Goal: Task Accomplishment & Management: Manage account settings

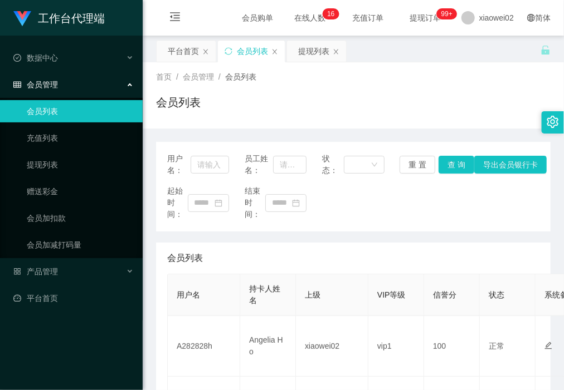
scroll to position [99, 0]
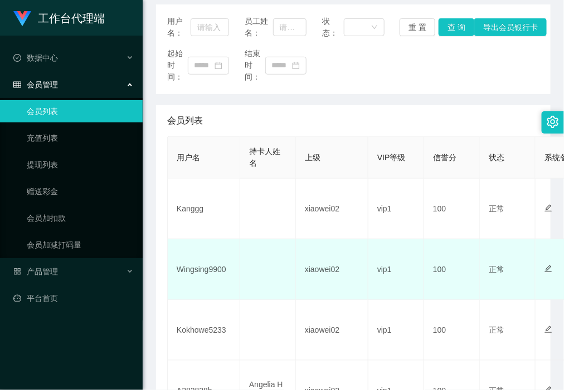
scroll to position [139, 0]
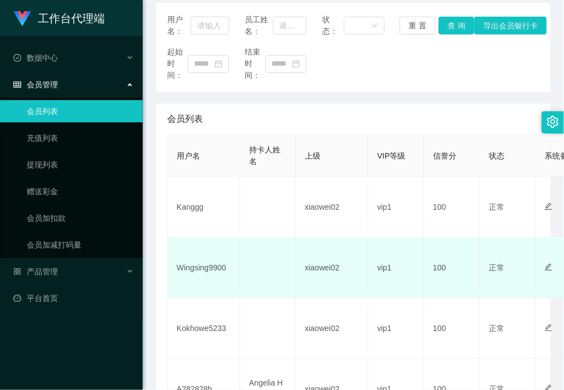
click at [203, 275] on td "Wingsing9900" at bounding box center [204, 268] width 72 height 61
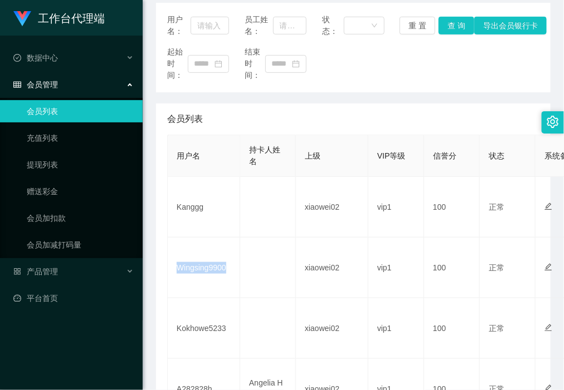
copy td "Wingsing9900"
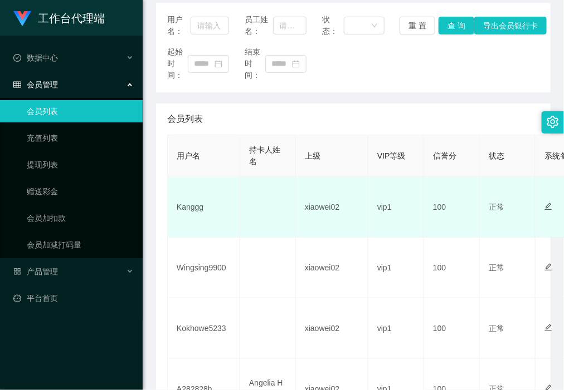
click at [188, 210] on td "Kanggg" at bounding box center [204, 207] width 72 height 61
click at [191, 210] on td "Kanggg" at bounding box center [204, 207] width 72 height 61
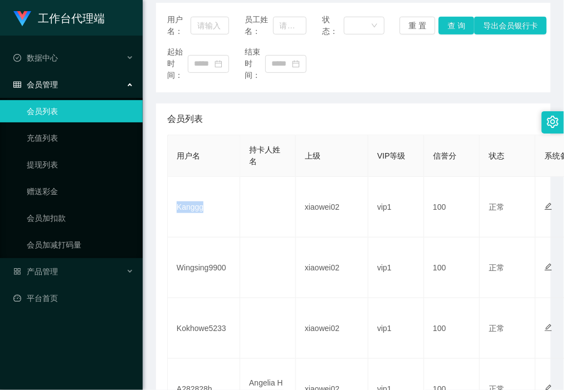
copy td "Kanggg"
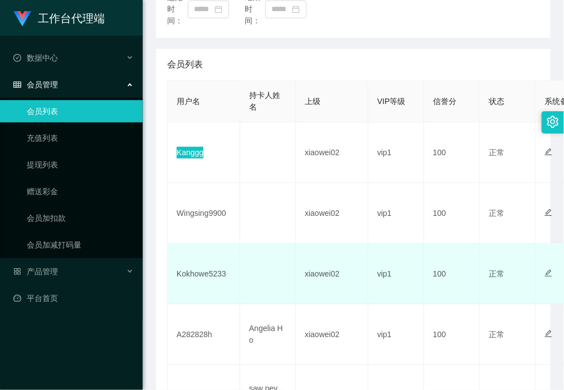
scroll to position [209, 0]
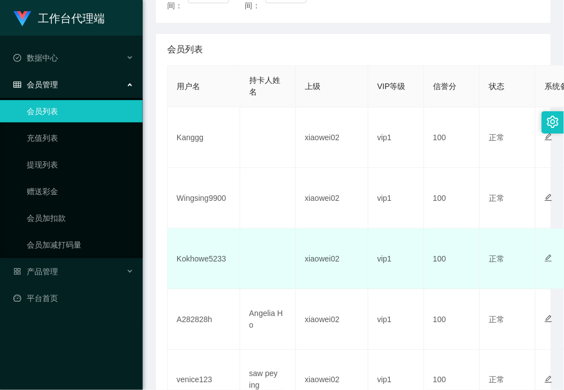
click at [207, 260] on td "Kokhowe5233" at bounding box center [204, 259] width 72 height 61
copy td "Kokhowe5233"
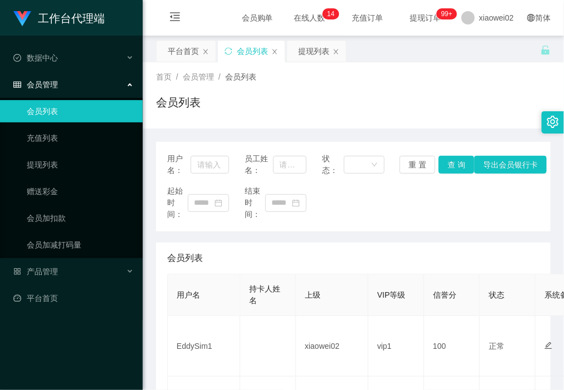
scroll to position [139, 0]
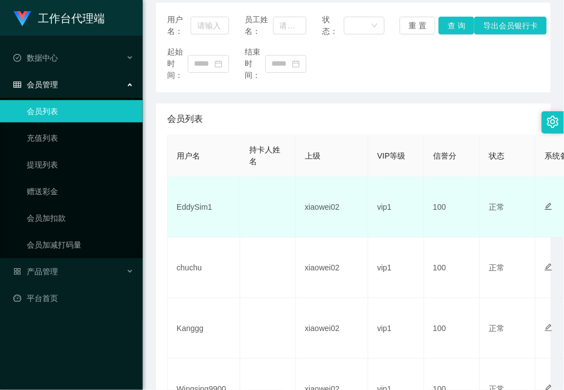
click at [191, 205] on td "EddySim1" at bounding box center [204, 207] width 72 height 61
drag, startPoint x: 191, startPoint y: 205, endPoint x: 195, endPoint y: 198, distance: 8.5
click at [191, 205] on td "EddySim1" at bounding box center [204, 207] width 72 height 61
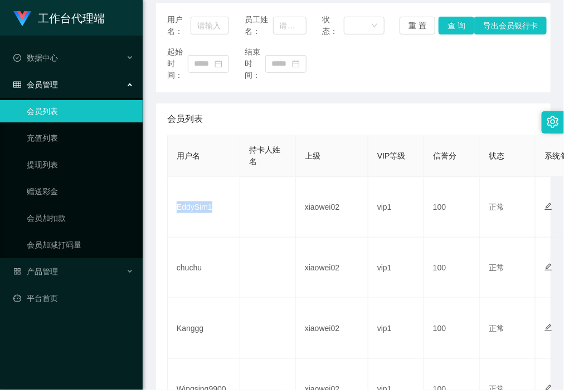
copy td "EddySim1"
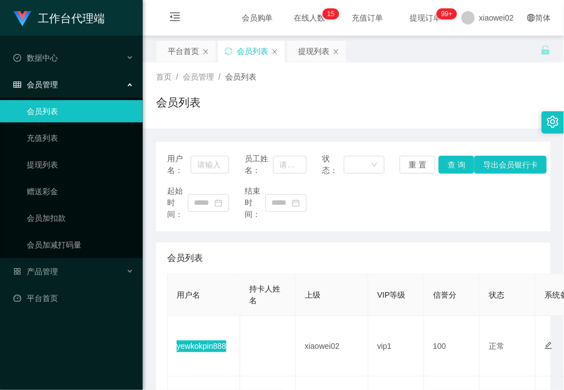
scroll to position [70, 0]
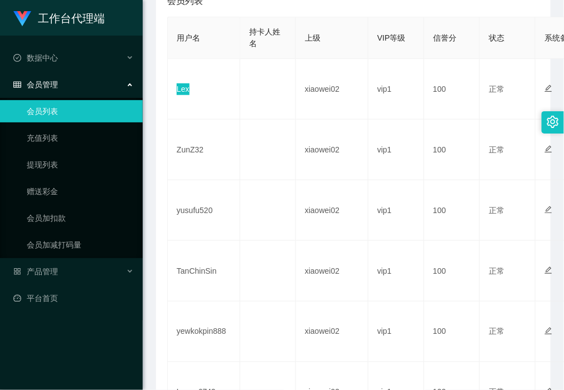
scroll to position [279, 0]
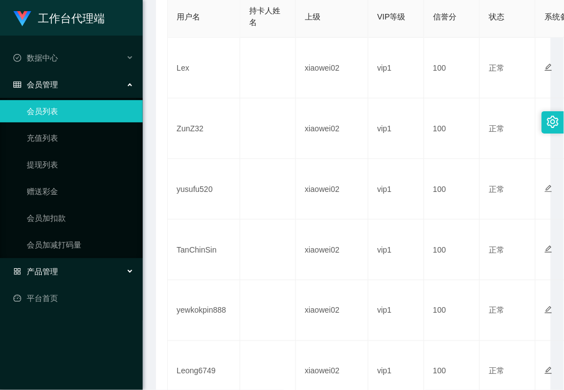
click at [70, 268] on div "产品管理" at bounding box center [71, 272] width 143 height 22
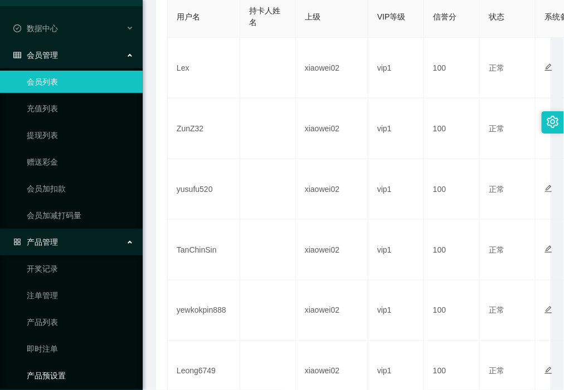
scroll to position [64, 0]
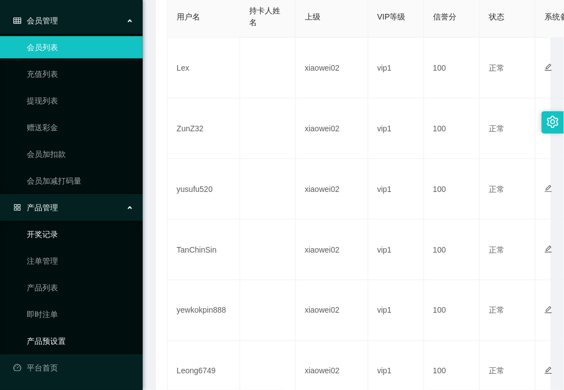
click at [56, 339] on link "产品预设置" at bounding box center [80, 341] width 107 height 22
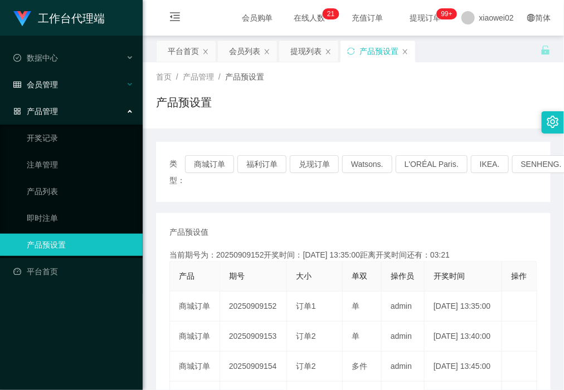
click at [68, 81] on div "会员管理" at bounding box center [71, 85] width 143 height 22
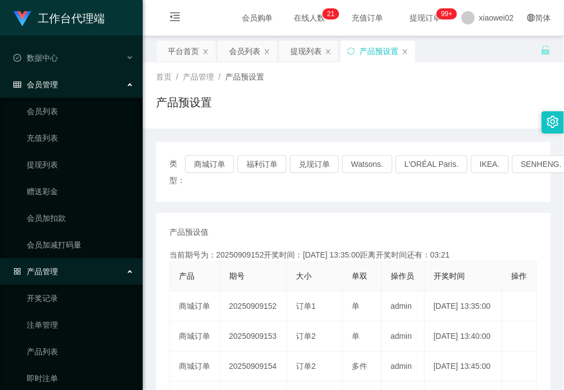
click at [60, 98] on ul "会员列表 充值列表 提现列表 赠送彩金 会员加扣款 会员加减打码量" at bounding box center [71, 178] width 143 height 160
click at [59, 110] on link "会员列表" at bounding box center [80, 111] width 107 height 22
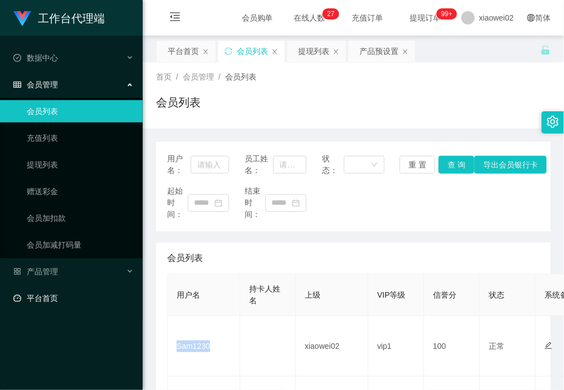
drag, startPoint x: 60, startPoint y: 309, endPoint x: 63, endPoint y: 280, distance: 29.1
click at [60, 307] on link "平台首页" at bounding box center [73, 298] width 120 height 22
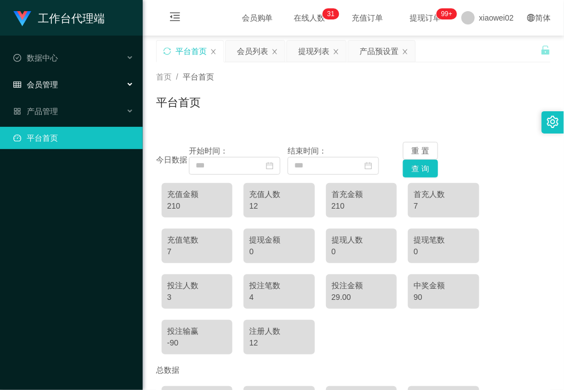
click at [65, 86] on div "会员管理" at bounding box center [71, 85] width 143 height 22
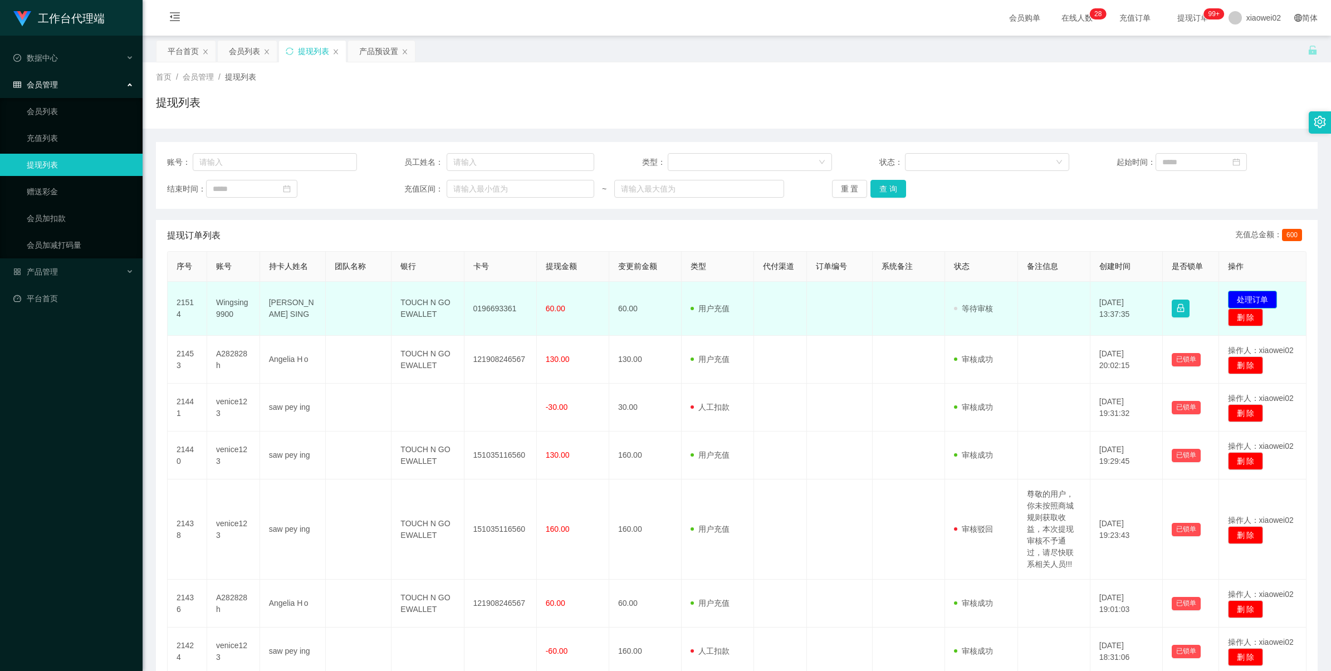
click at [1239, 297] on button "处理订单" at bounding box center [1252, 300] width 49 height 18
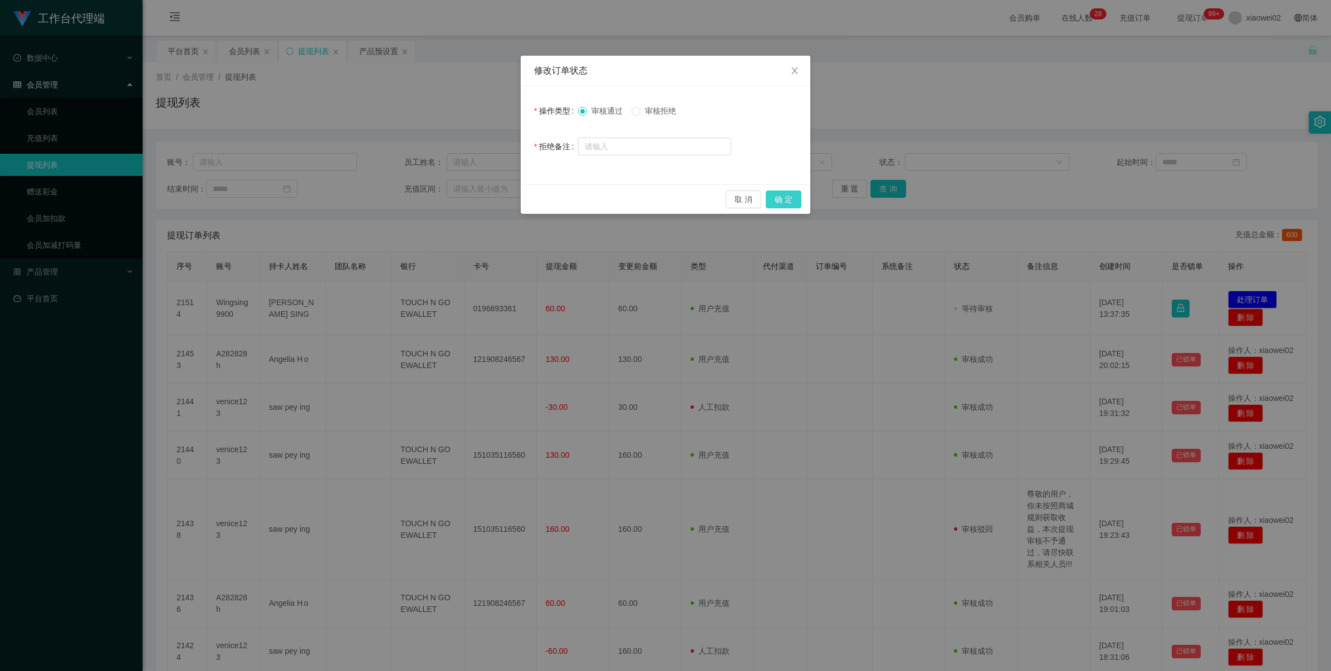
click at [784, 196] on button "确 定" at bounding box center [784, 200] width 36 height 18
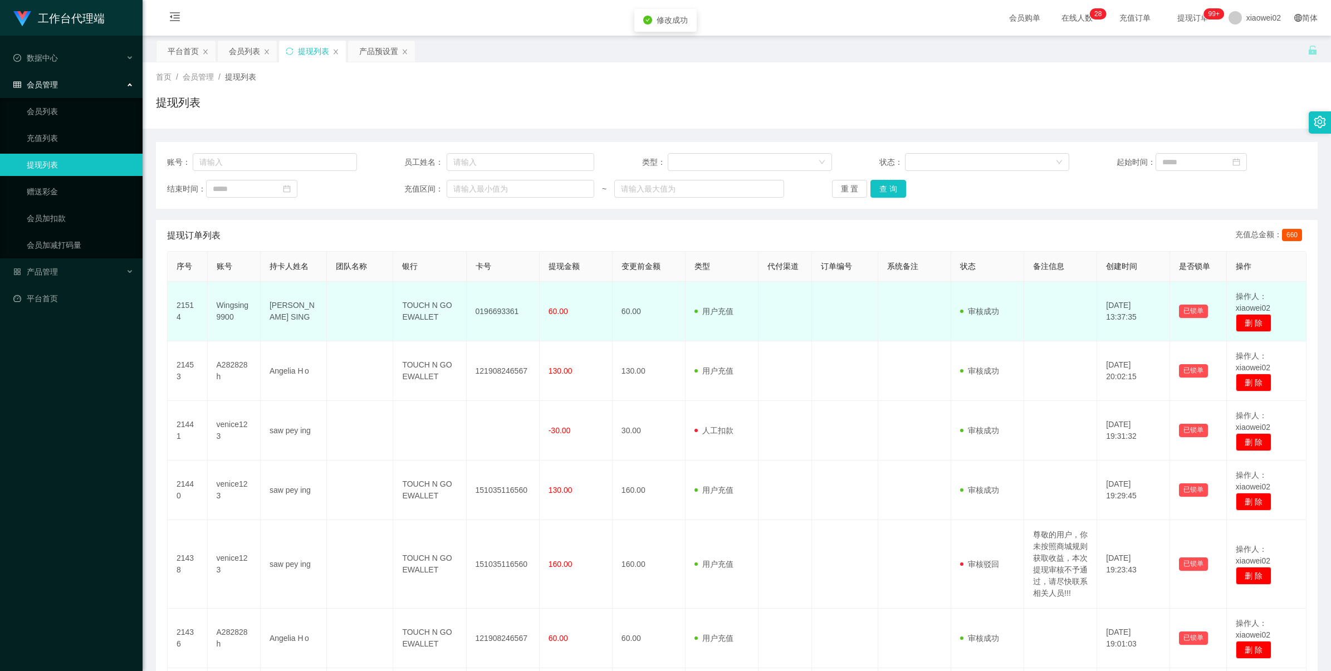
click at [486, 311] on td "0196693361" at bounding box center [503, 312] width 73 height 60
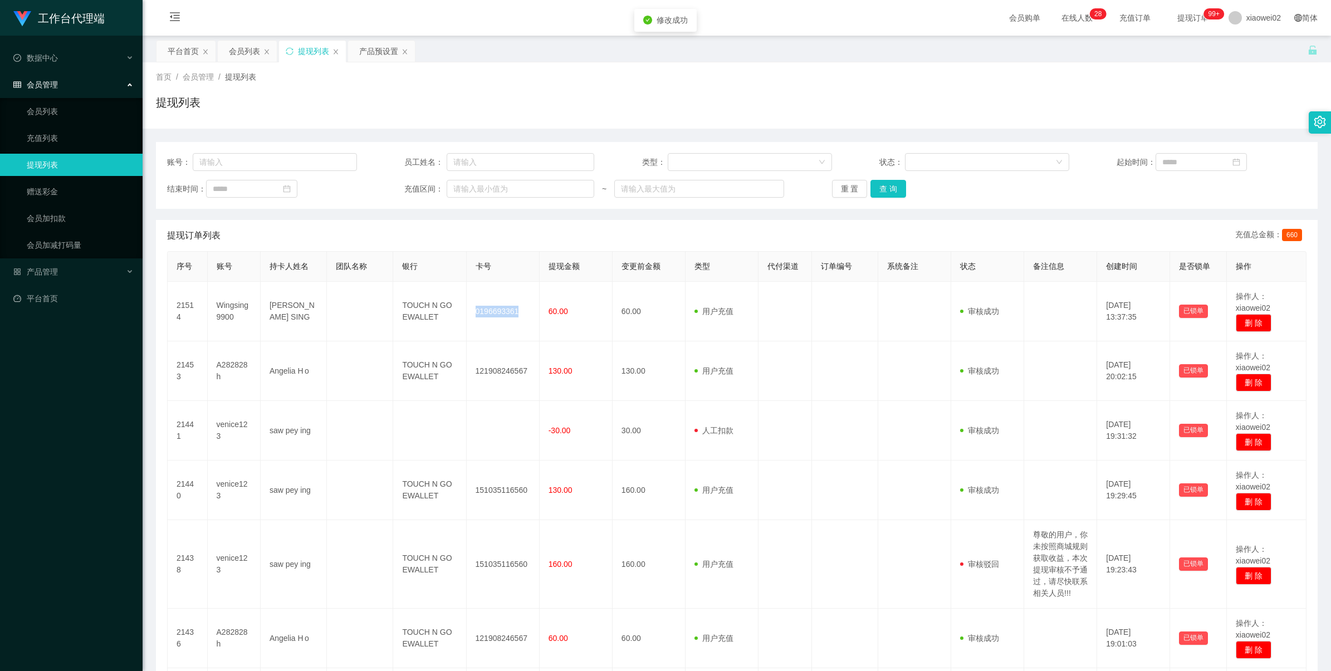
drag, startPoint x: 486, startPoint y: 311, endPoint x: 702, endPoint y: 223, distance: 233.1
click at [489, 310] on td "0196693361" at bounding box center [503, 312] width 73 height 60
copy td "0196693361"
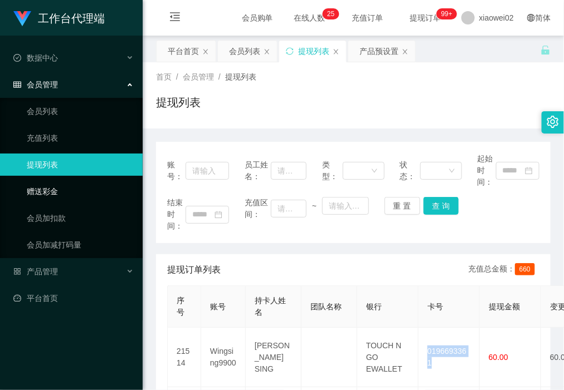
click at [66, 199] on link "赠送彩金" at bounding box center [80, 191] width 107 height 22
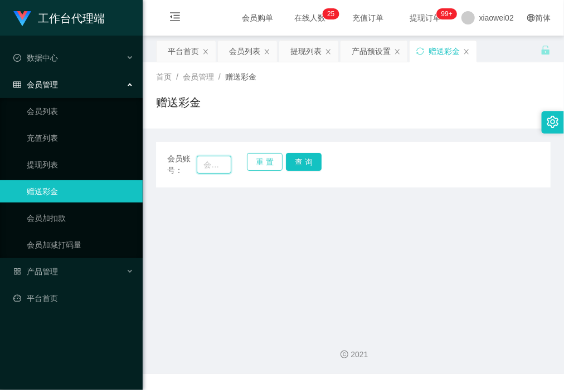
drag, startPoint x: 221, startPoint y: 162, endPoint x: 254, endPoint y: 157, distance: 33.2
click at [221, 162] on input "text" at bounding box center [214, 165] width 34 height 18
paste input "Leong6749"
type input "Leong6749"
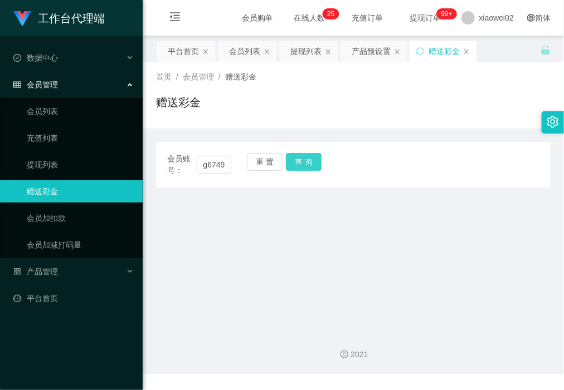
click at [304, 157] on button "查 询" at bounding box center [304, 162] width 36 height 18
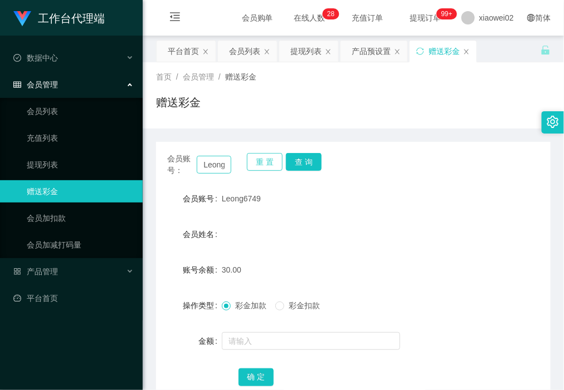
drag, startPoint x: 270, startPoint y: 169, endPoint x: 215, endPoint y: 167, distance: 55.2
click at [268, 169] on button "重 置" at bounding box center [265, 162] width 36 height 18
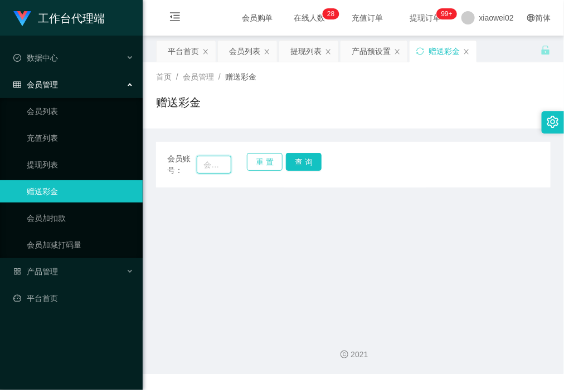
drag, startPoint x: 213, startPoint y: 167, endPoint x: 252, endPoint y: 167, distance: 38.4
click at [213, 167] on input "text" at bounding box center [214, 165] width 34 height 18
paste input "Leong6749"
type input "Leong6749"
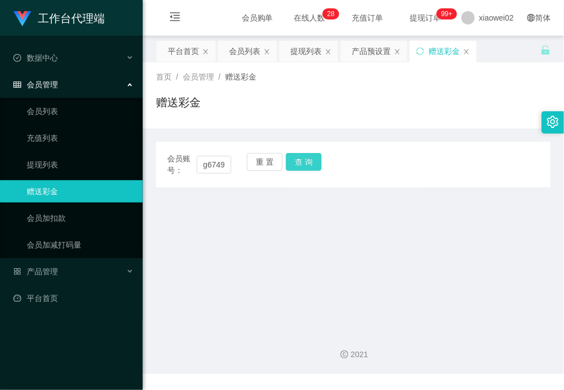
click at [299, 163] on button "查 询" at bounding box center [304, 162] width 36 height 18
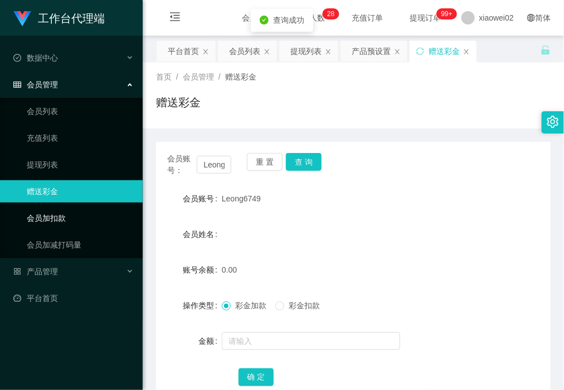
click at [90, 223] on link "会员加扣款" at bounding box center [80, 218] width 107 height 22
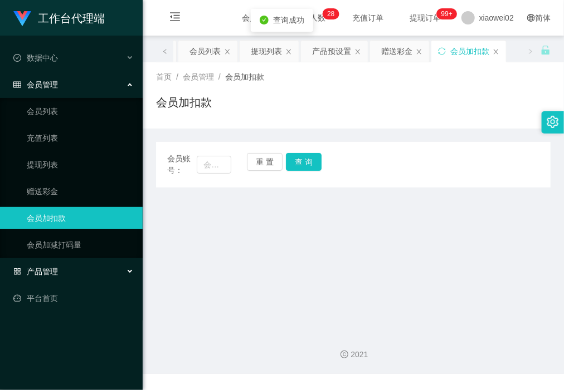
click at [87, 267] on div "产品管理" at bounding box center [71, 272] width 143 height 22
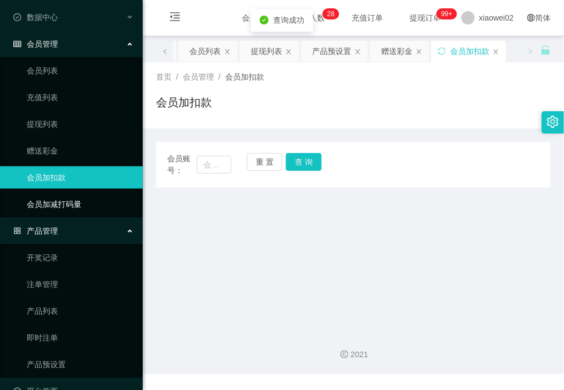
scroll to position [64, 0]
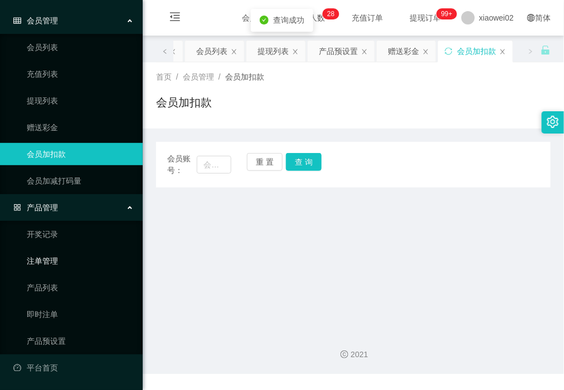
click at [65, 256] on link "注单管理" at bounding box center [80, 261] width 107 height 22
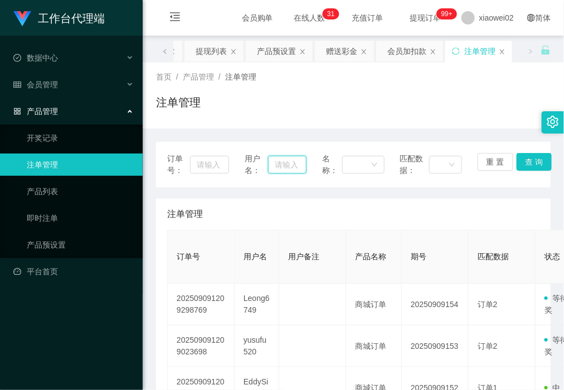
drag, startPoint x: 276, startPoint y: 165, endPoint x: 318, endPoint y: 158, distance: 42.5
click at [276, 165] on input "text" at bounding box center [287, 165] width 39 height 18
paste input "Leong6749"
type input "Leong6749"
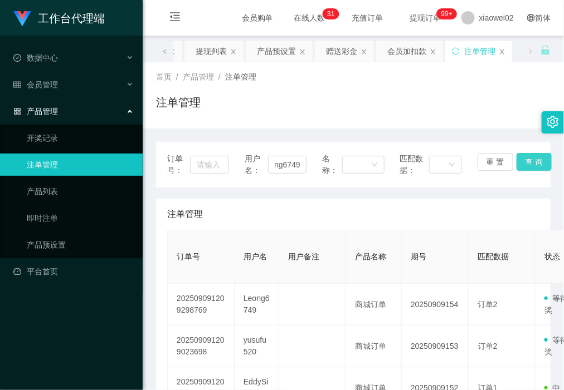
click at [532, 165] on button "查 询" at bounding box center [534, 162] width 36 height 18
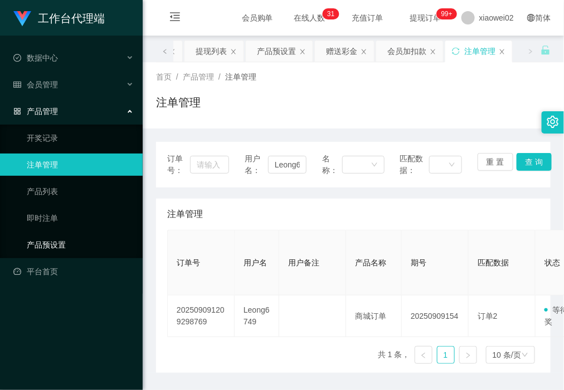
click at [66, 248] on link "产品预设置" at bounding box center [80, 245] width 107 height 22
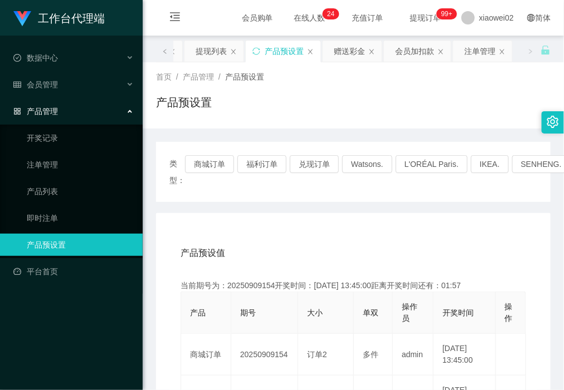
drag, startPoint x: 74, startPoint y: 96, endPoint x: 80, endPoint y: 108, distance: 12.7
click at [74, 96] on li "会员管理 会员列表 充值列表 提现列表 赠送彩金 会员加扣款 会员加减打码量" at bounding box center [71, 86] width 143 height 25
click at [82, 92] on div "会员管理" at bounding box center [71, 85] width 143 height 22
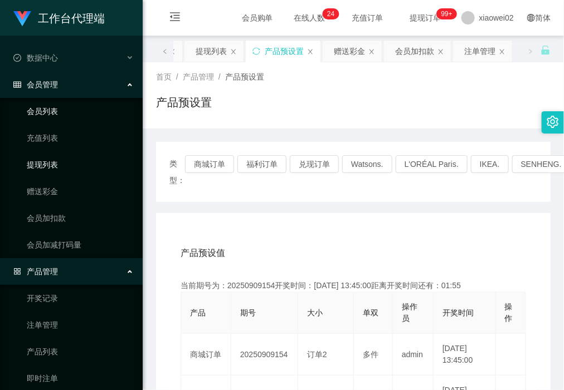
drag, startPoint x: 79, startPoint y: 169, endPoint x: 75, endPoint y: 118, distance: 51.4
click at [79, 168] on link "提现列表" at bounding box center [80, 165] width 107 height 22
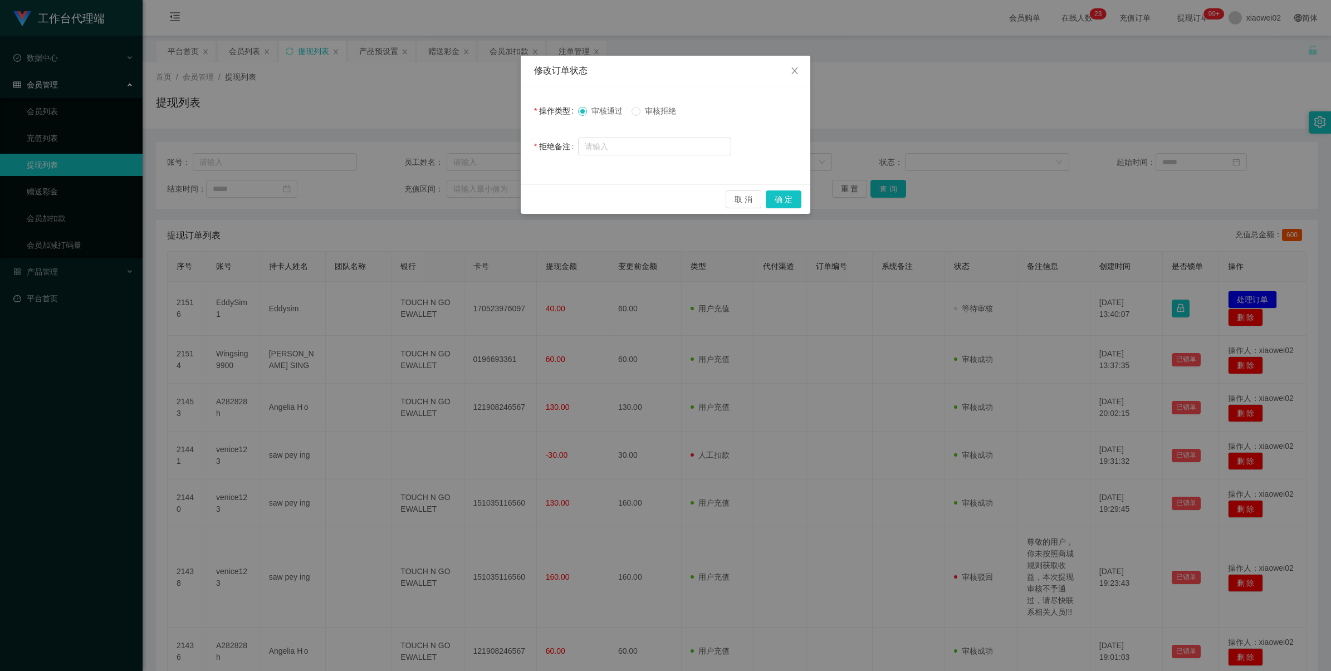
click at [643, 106] on div "审核通过 审核拒绝" at bounding box center [654, 111] width 153 height 22
drag, startPoint x: 643, startPoint y: 106, endPoint x: 668, endPoint y: 117, distance: 27.4
click at [661, 114] on span "审核拒绝" at bounding box center [661, 110] width 40 height 9
drag, startPoint x: 787, startPoint y: 198, endPoint x: 876, endPoint y: 172, distance: 93.0
click at [788, 198] on button "确 定" at bounding box center [784, 200] width 36 height 18
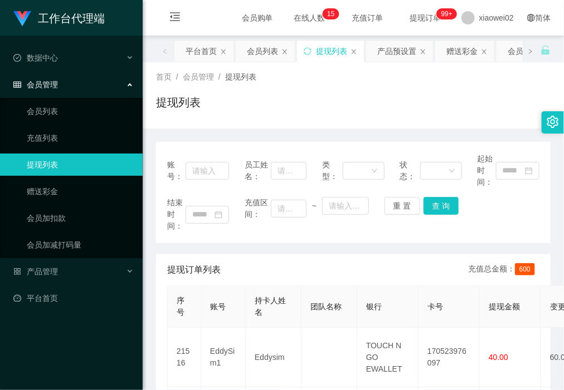
click at [96, 204] on ul "会员列表 充值列表 提现列表 赠送彩金 会员加扣款 会员加减打码量" at bounding box center [71, 178] width 143 height 160
click at [93, 188] on link "赠送彩金" at bounding box center [80, 191] width 107 height 22
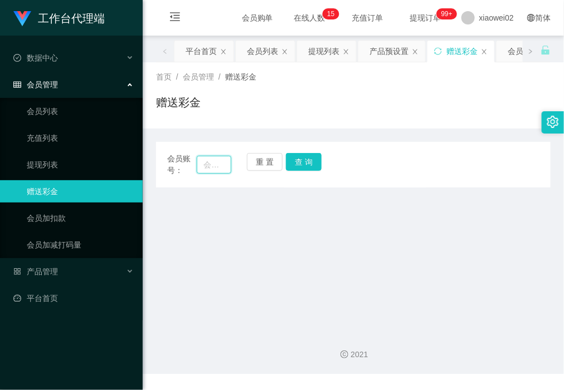
click at [202, 165] on input "text" at bounding box center [214, 165] width 34 height 18
paste input "yusufu520"
type input "yusufu520"
click at [307, 167] on button "查 询" at bounding box center [304, 162] width 36 height 18
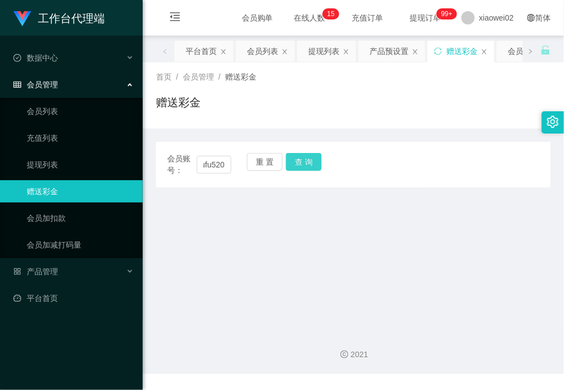
scroll to position [0, 0]
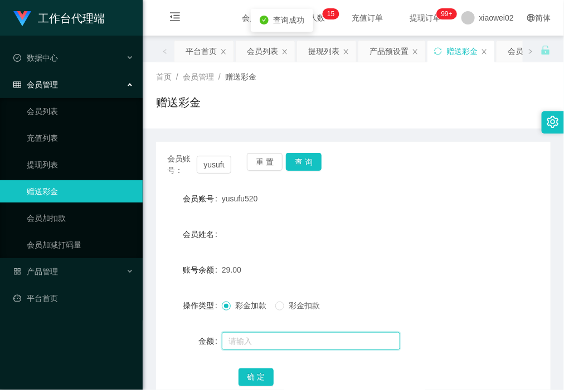
click at [274, 338] on input "text" at bounding box center [311, 342] width 178 height 18
type input "1"
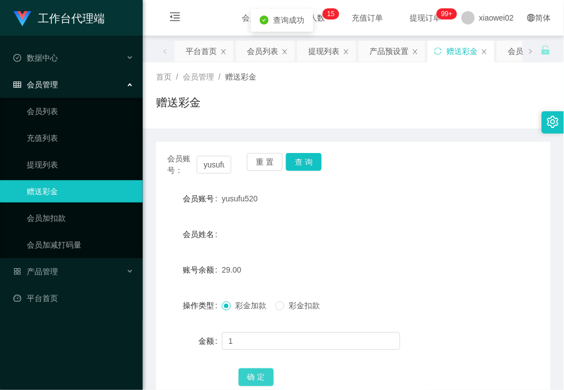
click at [256, 369] on button "确 定" at bounding box center [256, 378] width 36 height 18
click at [81, 274] on div "产品管理" at bounding box center [71, 272] width 143 height 22
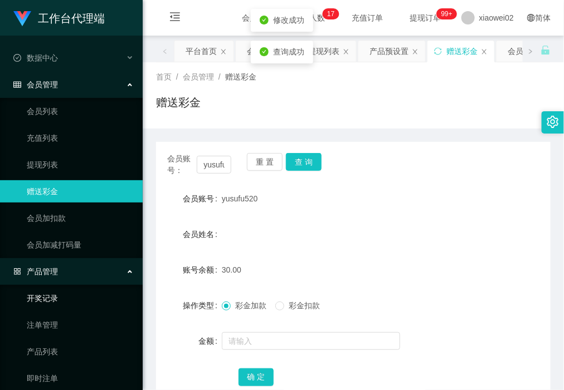
scroll to position [64, 0]
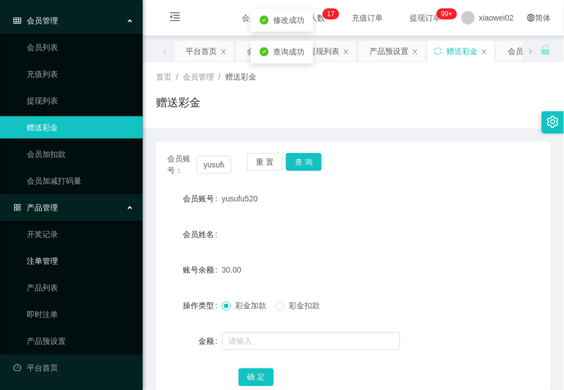
click at [74, 260] on link "注单管理" at bounding box center [80, 261] width 107 height 22
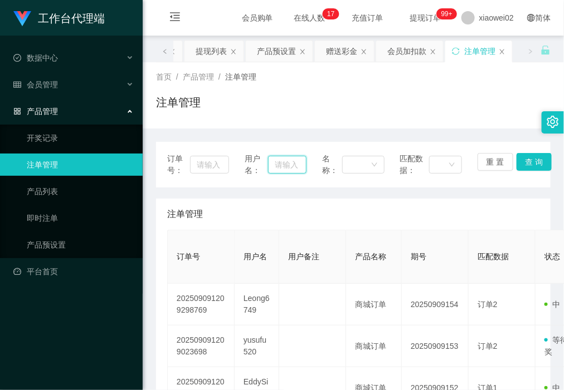
drag, startPoint x: 282, startPoint y: 168, endPoint x: 296, endPoint y: 160, distance: 16.7
click at [282, 168] on input "text" at bounding box center [287, 165] width 39 height 18
paste input "yusufu520"
type input "yusufu520"
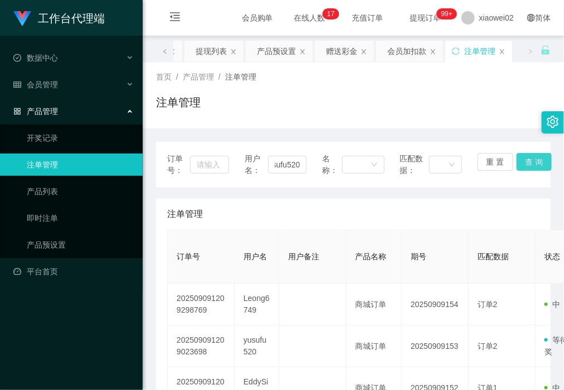
click at [519, 160] on button "查 询" at bounding box center [534, 162] width 36 height 18
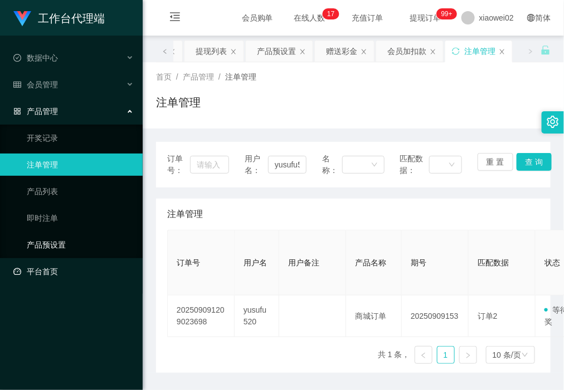
click at [71, 263] on link "平台首页" at bounding box center [73, 272] width 120 height 22
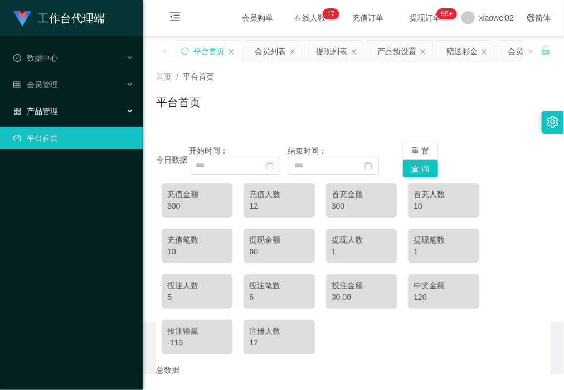
click at [75, 106] on div "产品管理" at bounding box center [71, 111] width 143 height 22
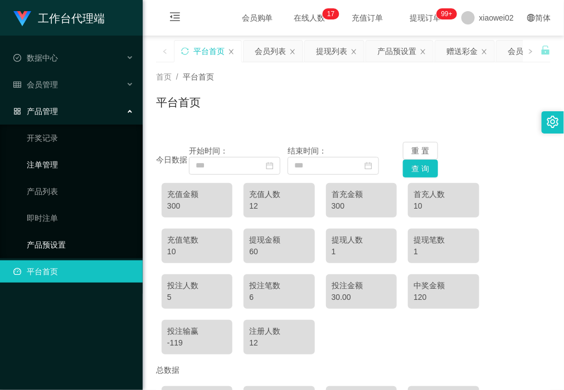
click at [63, 240] on link "产品预设置" at bounding box center [80, 245] width 107 height 22
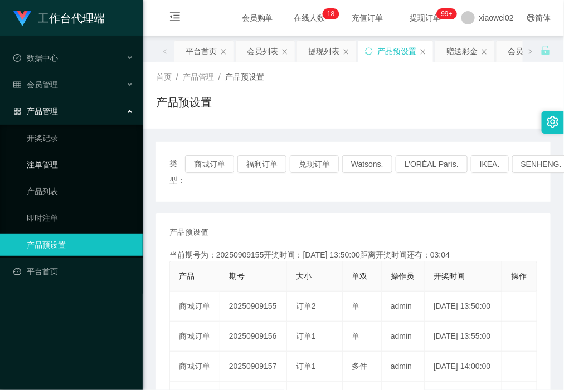
drag, startPoint x: 45, startPoint y: 167, endPoint x: 79, endPoint y: 164, distance: 33.5
click at [46, 167] on link "注单管理" at bounding box center [80, 165] width 107 height 22
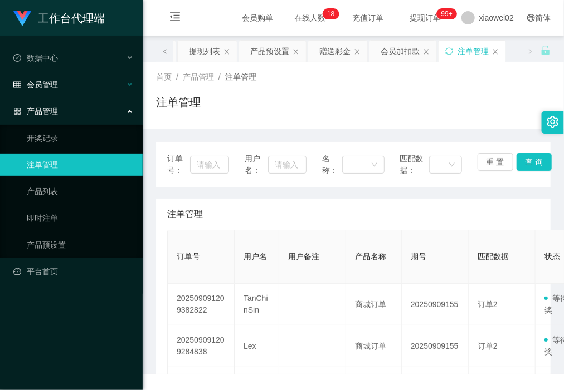
click at [62, 87] on div "会员管理" at bounding box center [71, 85] width 143 height 22
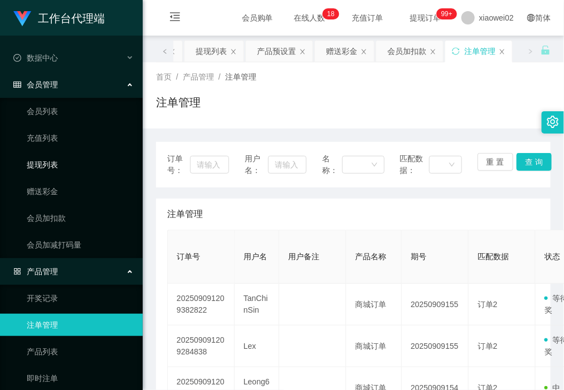
click at [70, 173] on link "提现列表" at bounding box center [80, 165] width 107 height 22
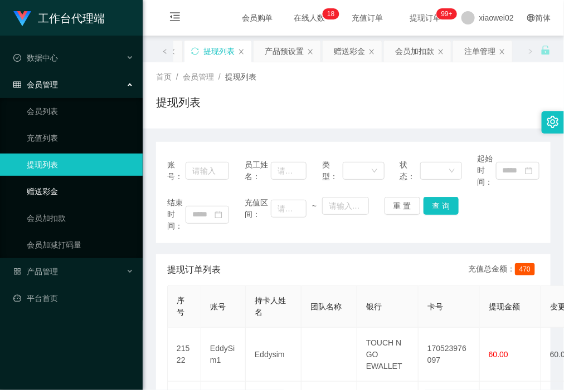
click at [62, 182] on ul "会员列表 充值列表 提现列表 赠送彩金 会员加扣款 会员加减打码量" at bounding box center [71, 178] width 143 height 160
drag, startPoint x: 62, startPoint y: 182, endPoint x: 74, endPoint y: 187, distance: 12.7
click at [62, 189] on link "赠送彩金" at bounding box center [80, 191] width 107 height 22
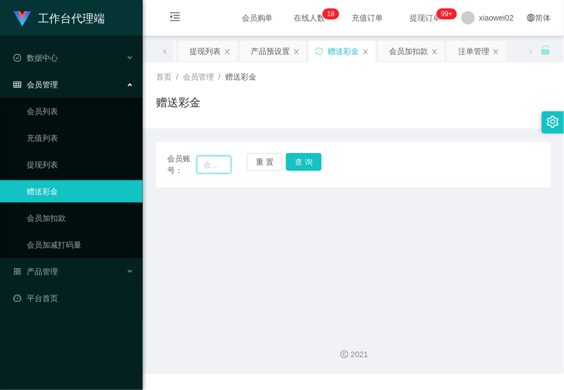
click at [216, 160] on input "text" at bounding box center [214, 165] width 34 height 18
paste input "yusufu520"
type input "yusufu520"
drag, startPoint x: 298, startPoint y: 163, endPoint x: 297, endPoint y: 178, distance: 15.6
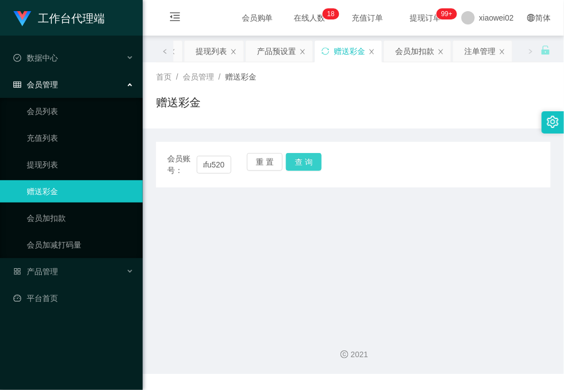
click at [298, 164] on button "查 询" at bounding box center [304, 162] width 36 height 18
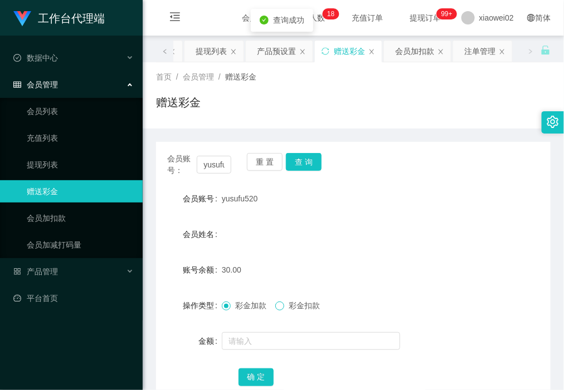
click at [284, 305] on span at bounding box center [279, 306] width 9 height 9
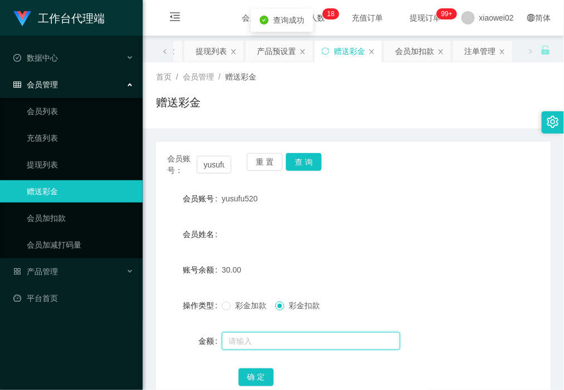
click at [277, 333] on input "text" at bounding box center [311, 342] width 178 height 18
type input "1"
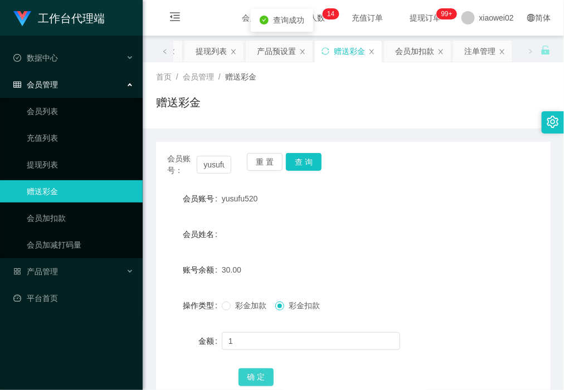
click at [250, 378] on button "确 定" at bounding box center [256, 378] width 36 height 18
click at [32, 162] on link "提现列表" at bounding box center [80, 165] width 107 height 22
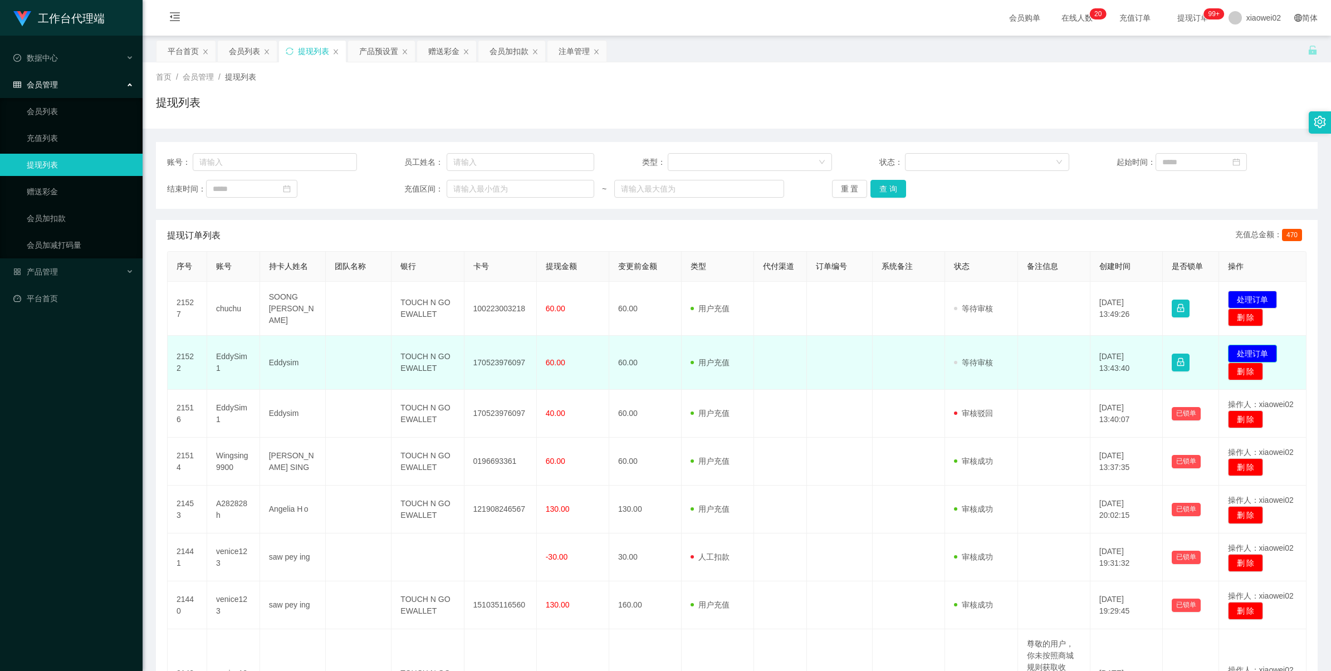
click at [1248, 352] on button "处理订单" at bounding box center [1252, 354] width 49 height 18
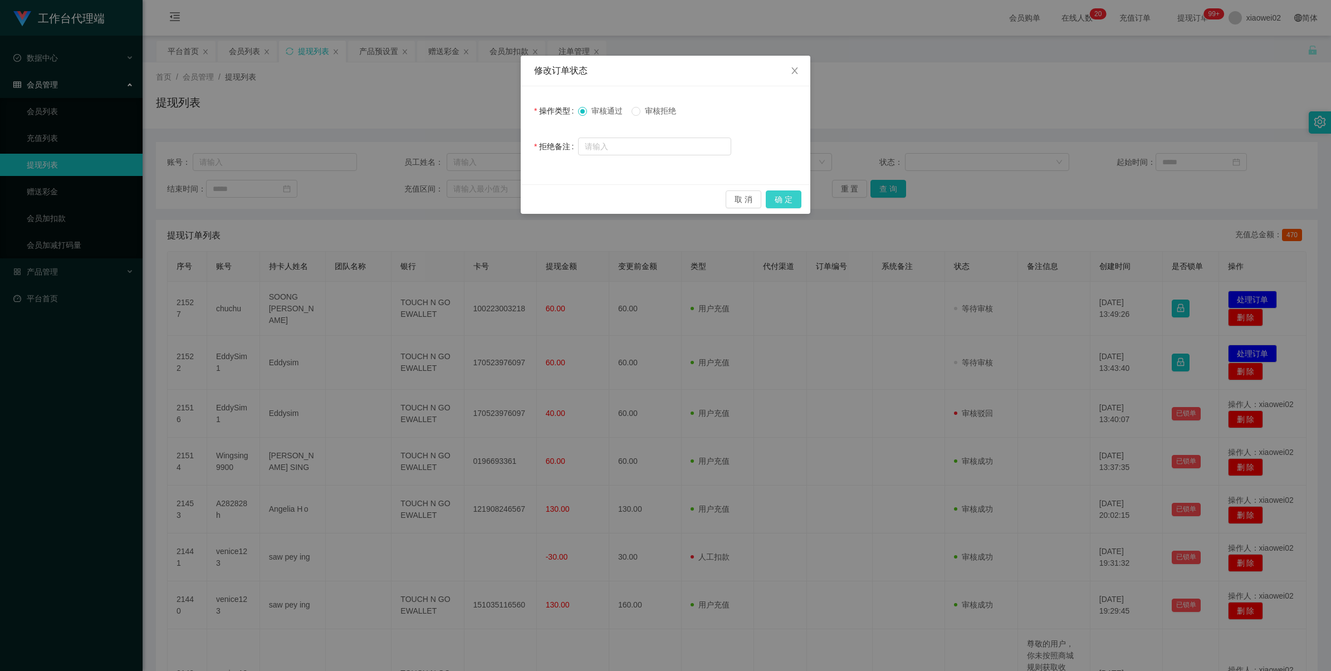
drag, startPoint x: 792, startPoint y: 199, endPoint x: 839, endPoint y: 207, distance: 48.5
click at [792, 202] on button "确 定" at bounding box center [784, 200] width 36 height 18
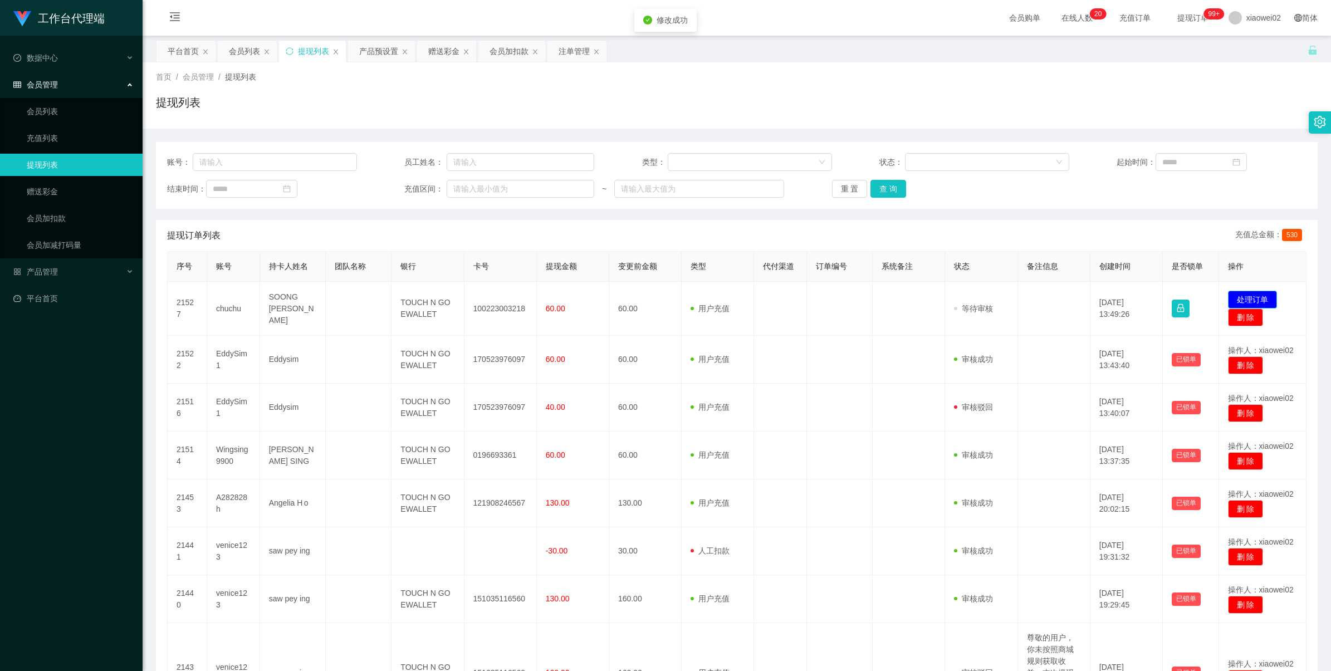
drag, startPoint x: 1252, startPoint y: 297, endPoint x: 1259, endPoint y: 285, distance: 14.5
click at [1252, 299] on button "处理订单" at bounding box center [1252, 300] width 49 height 18
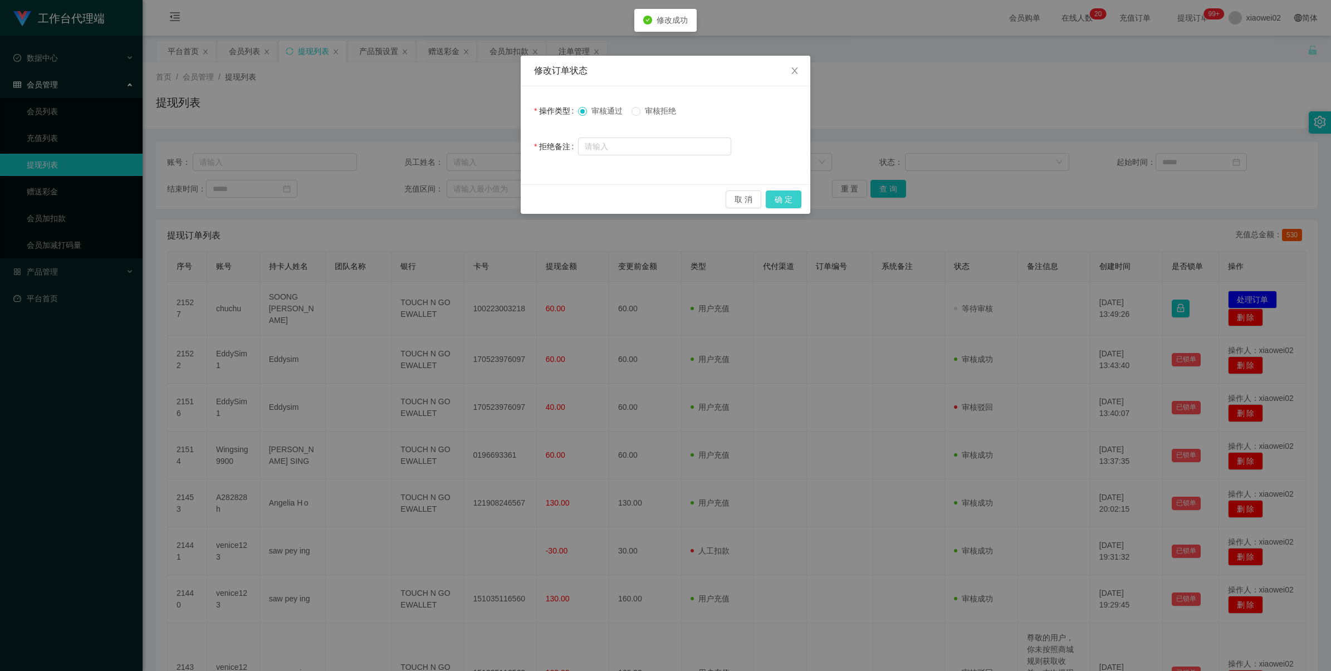
click at [783, 201] on button "确 定" at bounding box center [784, 200] width 36 height 18
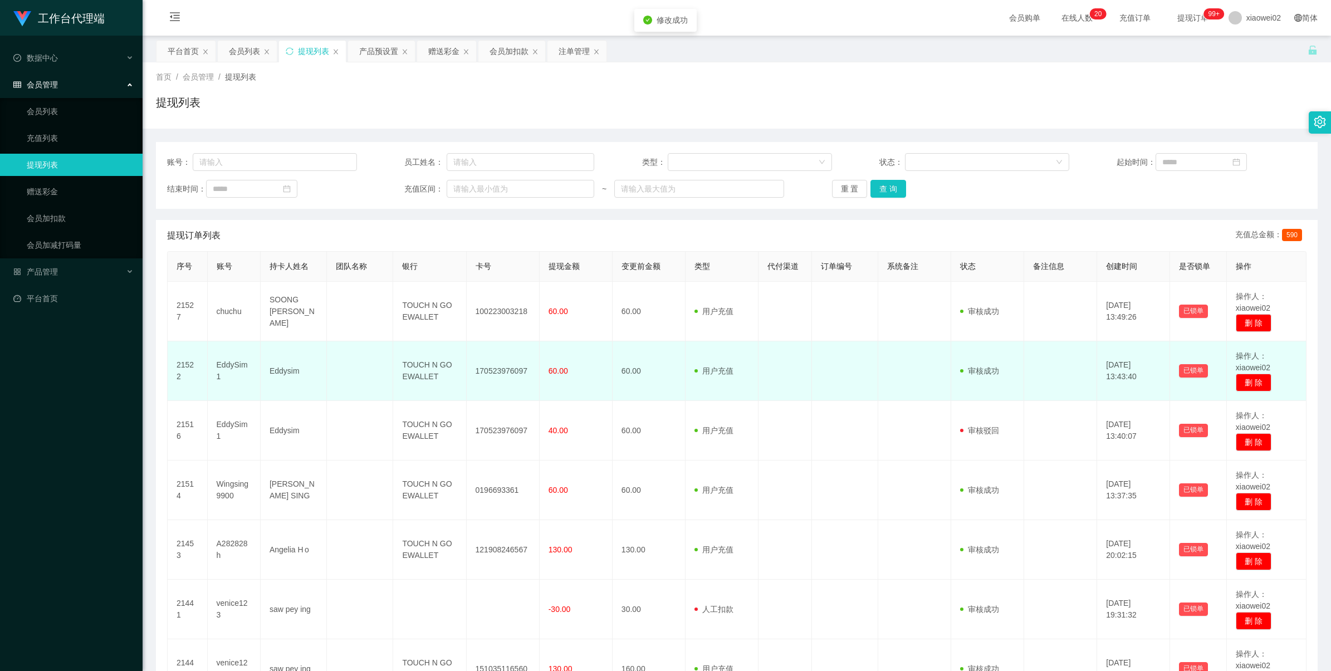
click at [499, 360] on td "170523976097" at bounding box center [503, 371] width 73 height 60
click at [499, 370] on td "170523976097" at bounding box center [503, 371] width 73 height 60
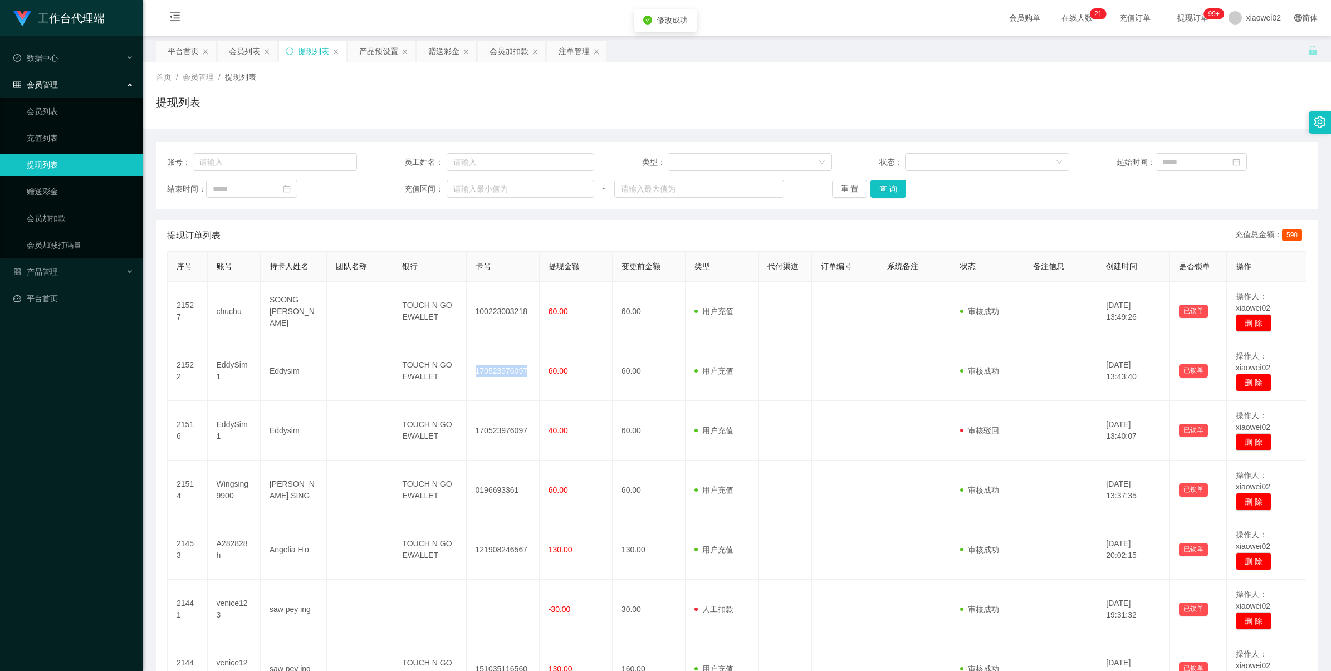
drag, startPoint x: 499, startPoint y: 370, endPoint x: 701, endPoint y: 281, distance: 220.5
click at [501, 370] on td "170523976097" at bounding box center [503, 371] width 73 height 60
copy td "170523976097"
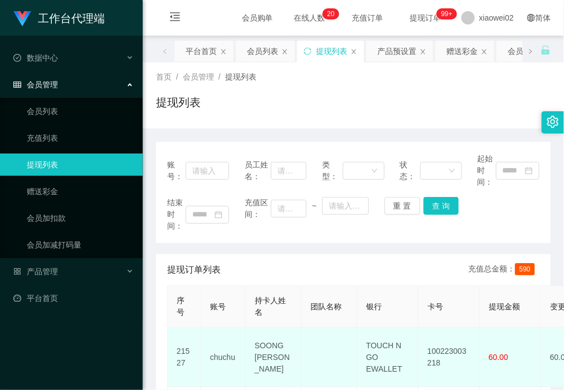
click at [456, 349] on td "100223003218" at bounding box center [448, 358] width 61 height 60
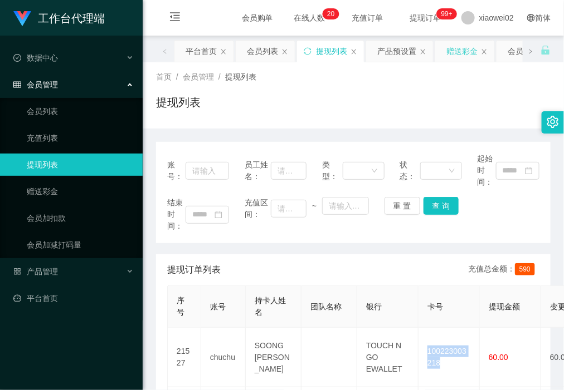
copy td "100223003218"
click at [74, 160] on link "提现列表" at bounding box center [80, 165] width 107 height 22
click at [51, 268] on span "产品管理" at bounding box center [35, 271] width 45 height 9
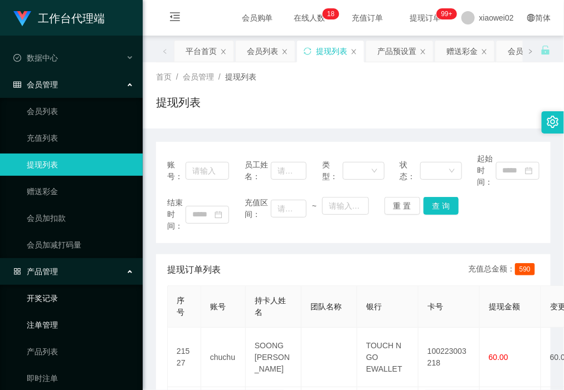
scroll to position [57, 0]
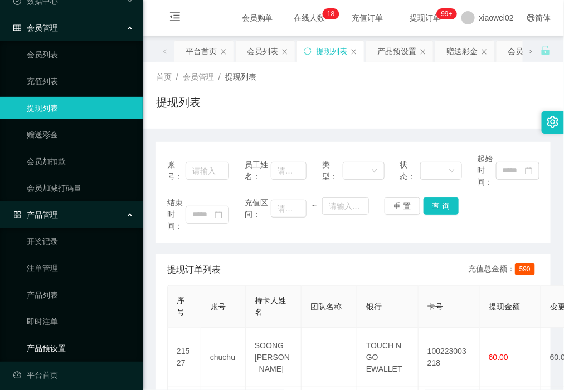
click at [62, 343] on link "产品预设置" at bounding box center [80, 349] width 107 height 22
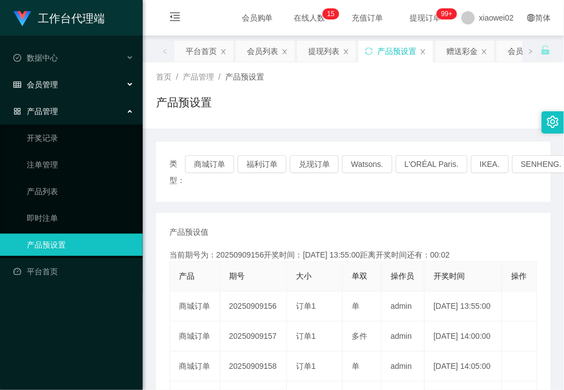
click at [79, 81] on div "会员管理" at bounding box center [71, 85] width 143 height 22
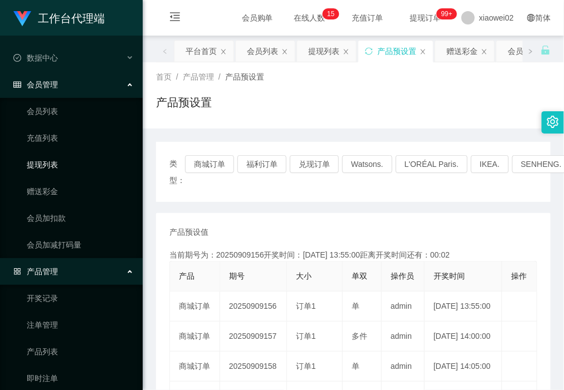
click at [72, 160] on link "提现列表" at bounding box center [80, 165] width 107 height 22
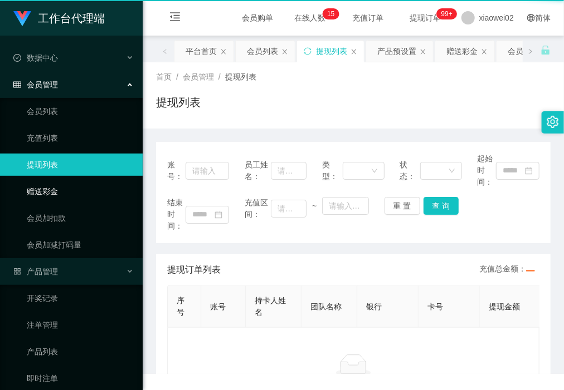
click at [66, 181] on link "赠送彩金" at bounding box center [80, 191] width 107 height 22
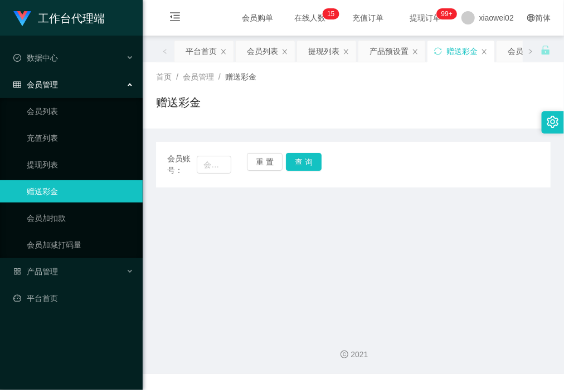
click at [66, 181] on link "赠送彩金" at bounding box center [80, 191] width 107 height 22
click at [213, 155] on div "会员账号：" at bounding box center [199, 164] width 64 height 23
drag, startPoint x: 217, startPoint y: 163, endPoint x: 289, endPoint y: 169, distance: 71.5
click at [217, 163] on input "text" at bounding box center [214, 165] width 34 height 18
paste input "yusufu520"
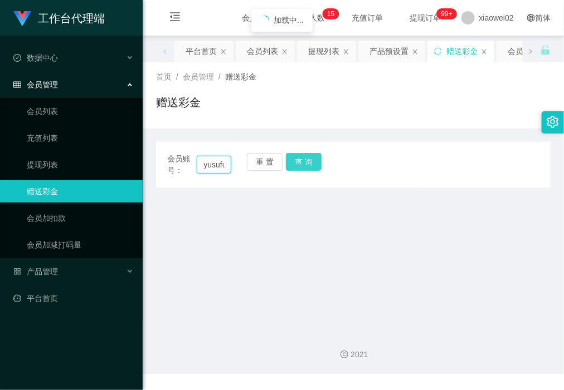
scroll to position [0, 15]
type input "yusufu520"
click at [300, 160] on button "查 询" at bounding box center [304, 162] width 36 height 18
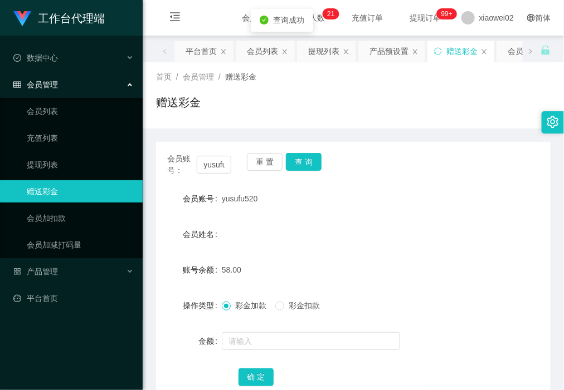
click at [238, 331] on div at bounding box center [337, 341] width 230 height 22
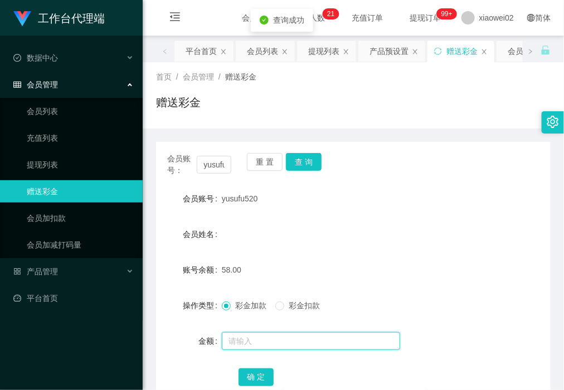
click at [238, 338] on input "text" at bounding box center [311, 342] width 178 height 18
type input "2"
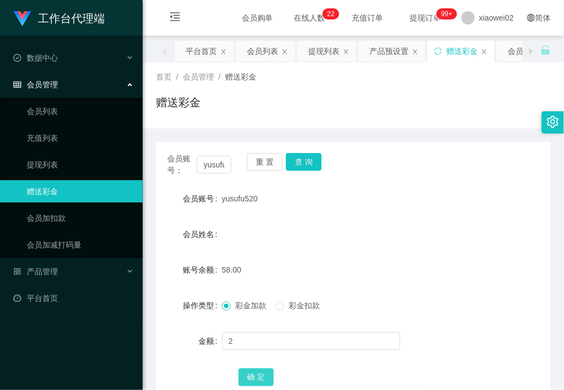
click at [251, 377] on button "确 定" at bounding box center [256, 378] width 36 height 18
drag, startPoint x: 273, startPoint y: 164, endPoint x: 207, endPoint y: 169, distance: 66.4
click at [271, 164] on button "重 置" at bounding box center [265, 162] width 36 height 18
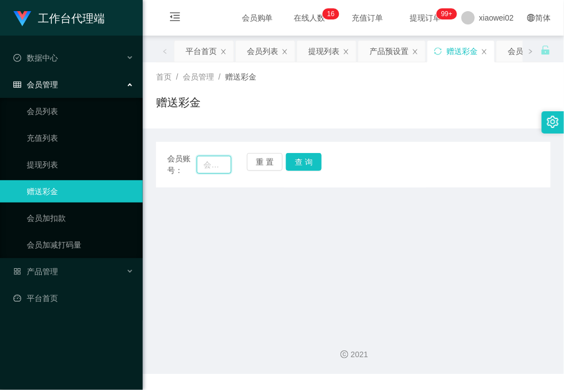
drag, startPoint x: 207, startPoint y: 169, endPoint x: 241, endPoint y: 158, distance: 35.8
click at [207, 169] on input "text" at bounding box center [214, 165] width 34 height 18
paste input "Kokhowe5233"
type input "Kokhowe5233"
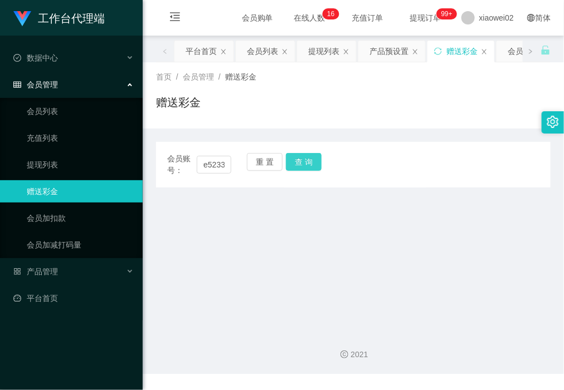
click at [304, 165] on button "查 询" at bounding box center [304, 162] width 36 height 18
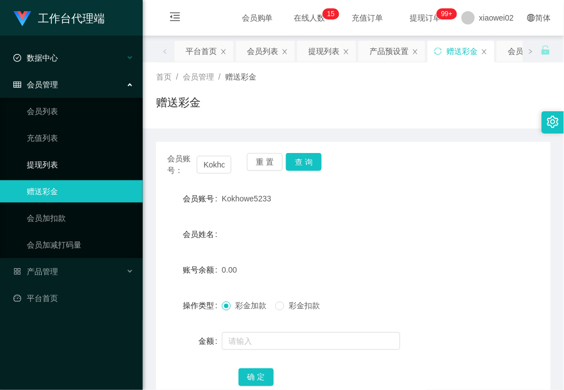
drag, startPoint x: 94, startPoint y: 157, endPoint x: 97, endPoint y: 66, distance: 90.9
click at [94, 157] on link "提现列表" at bounding box center [80, 165] width 107 height 22
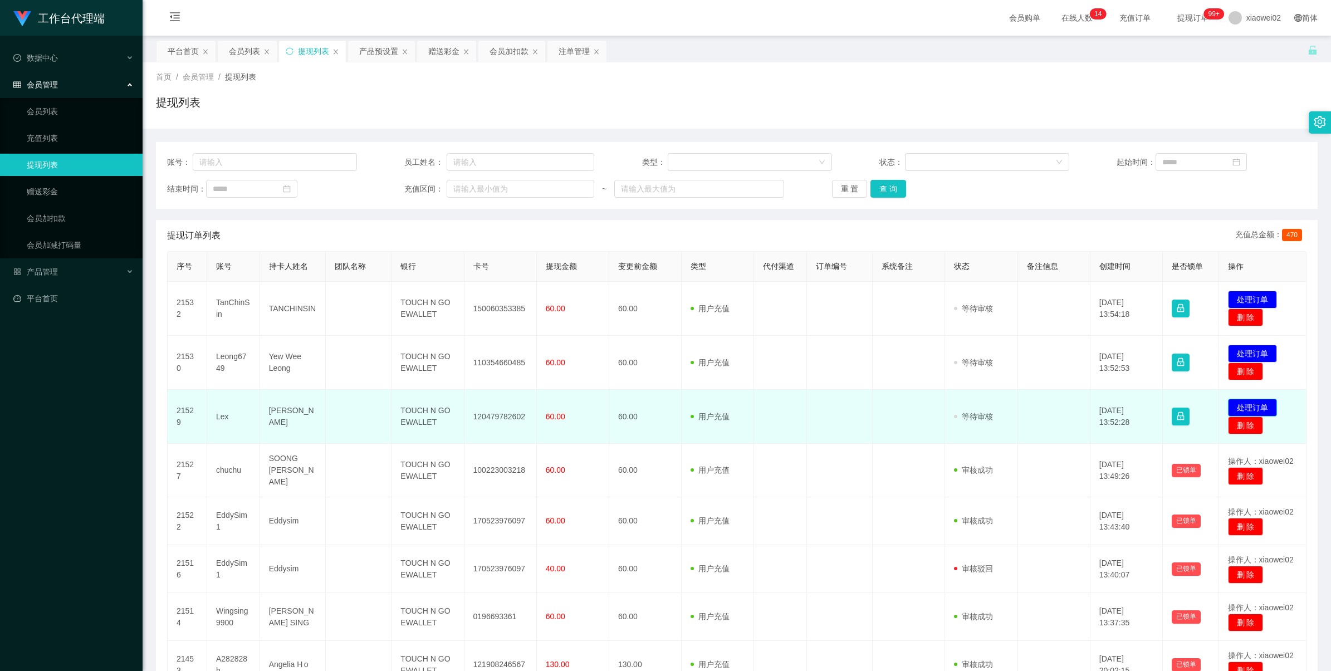
click at [1235, 402] on button "处理订单" at bounding box center [1252, 408] width 49 height 18
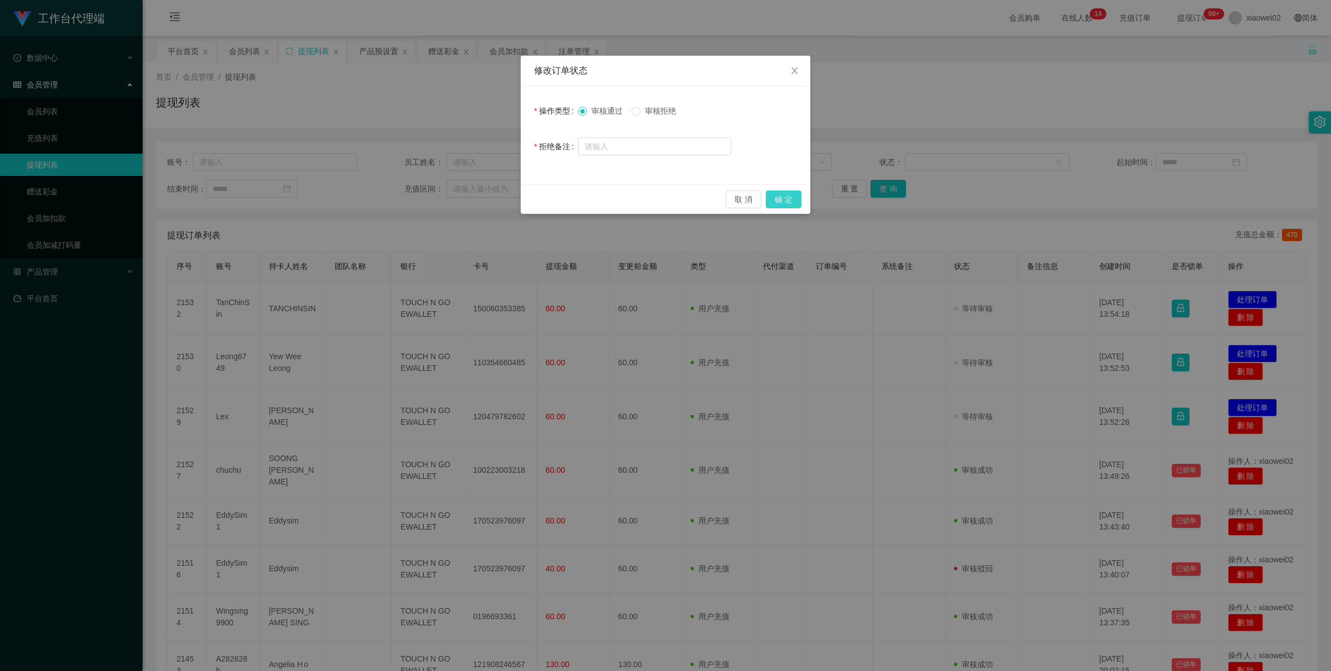
click at [783, 196] on button "确 定" at bounding box center [784, 200] width 36 height 18
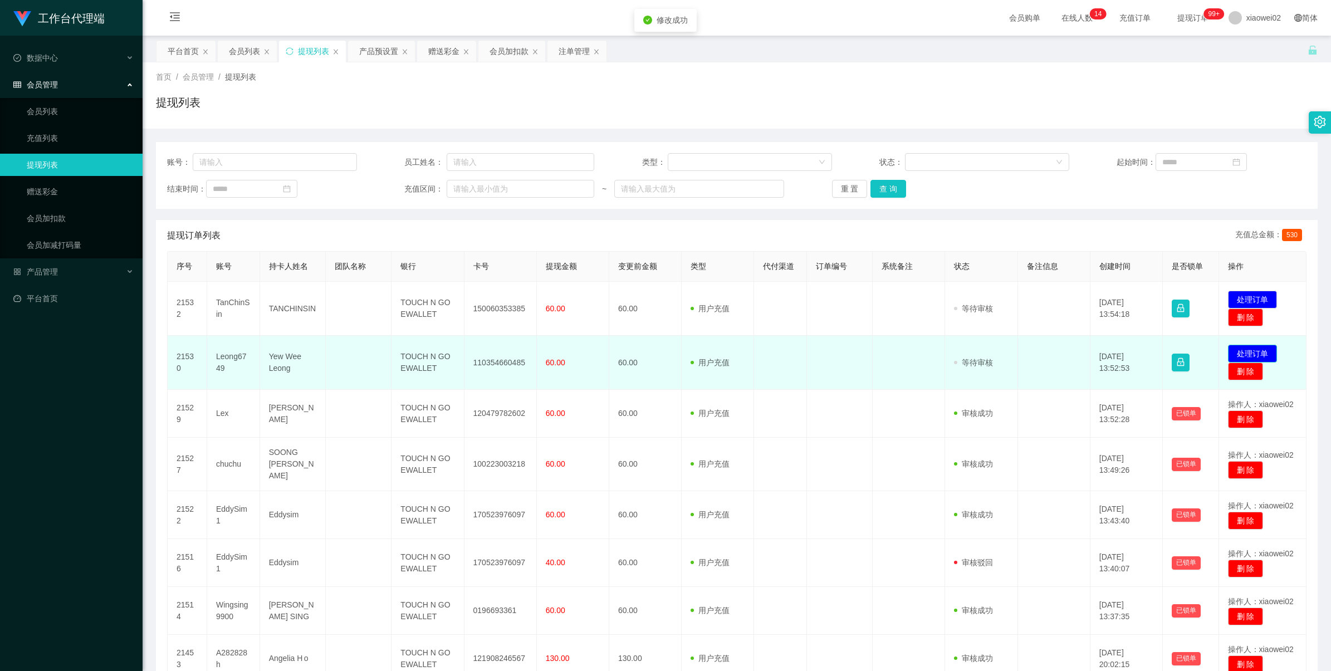
drag, startPoint x: 1215, startPoint y: 346, endPoint x: 1233, endPoint y: 353, distance: 18.8
click at [1219, 351] on td "发起代付 处理订单 删 除" at bounding box center [1263, 363] width 88 height 54
click at [1233, 353] on button "处理订单" at bounding box center [1252, 354] width 49 height 18
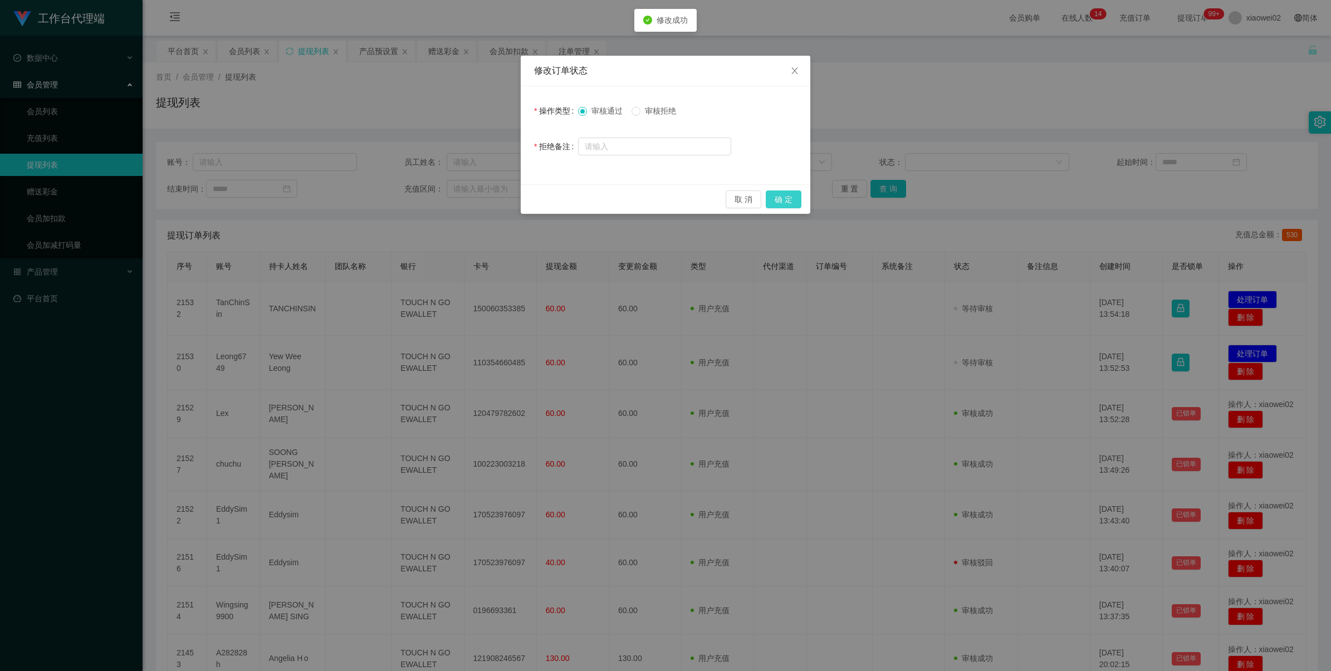
click at [792, 198] on button "确 定" at bounding box center [784, 200] width 36 height 18
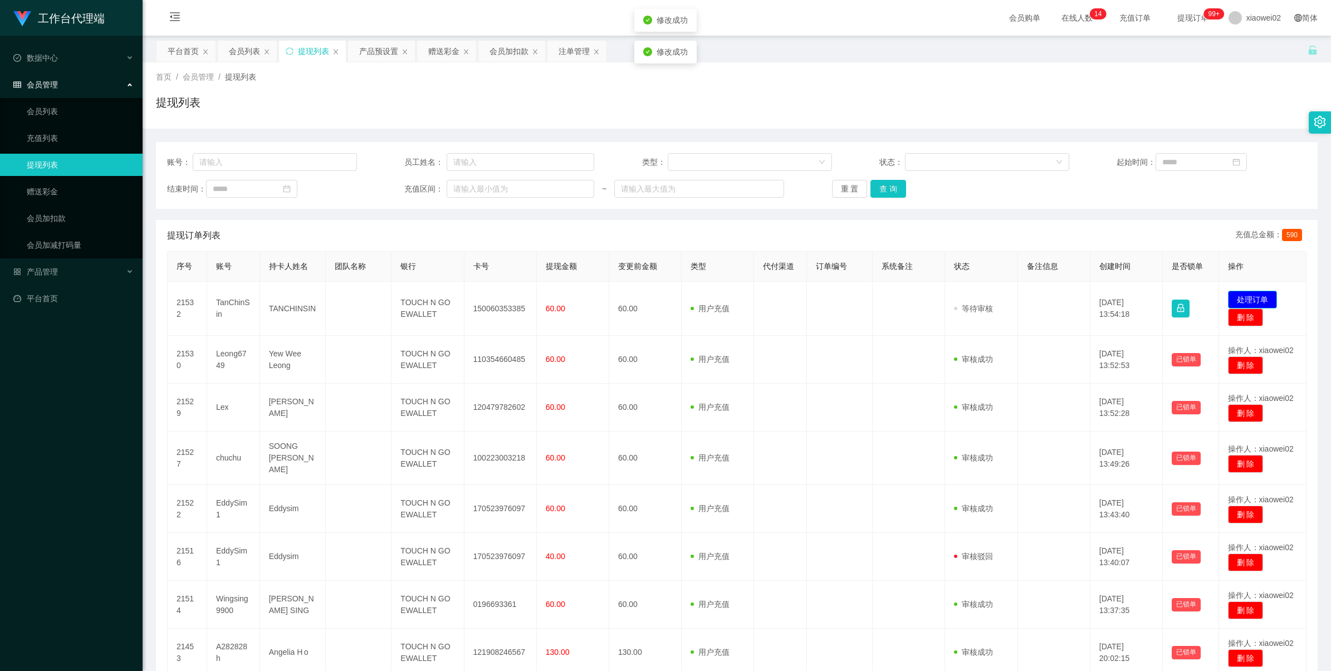
drag, startPoint x: 1237, startPoint y: 299, endPoint x: 1104, endPoint y: 251, distance: 141.3
click at [1237, 299] on button "处理订单" at bounding box center [1252, 300] width 49 height 18
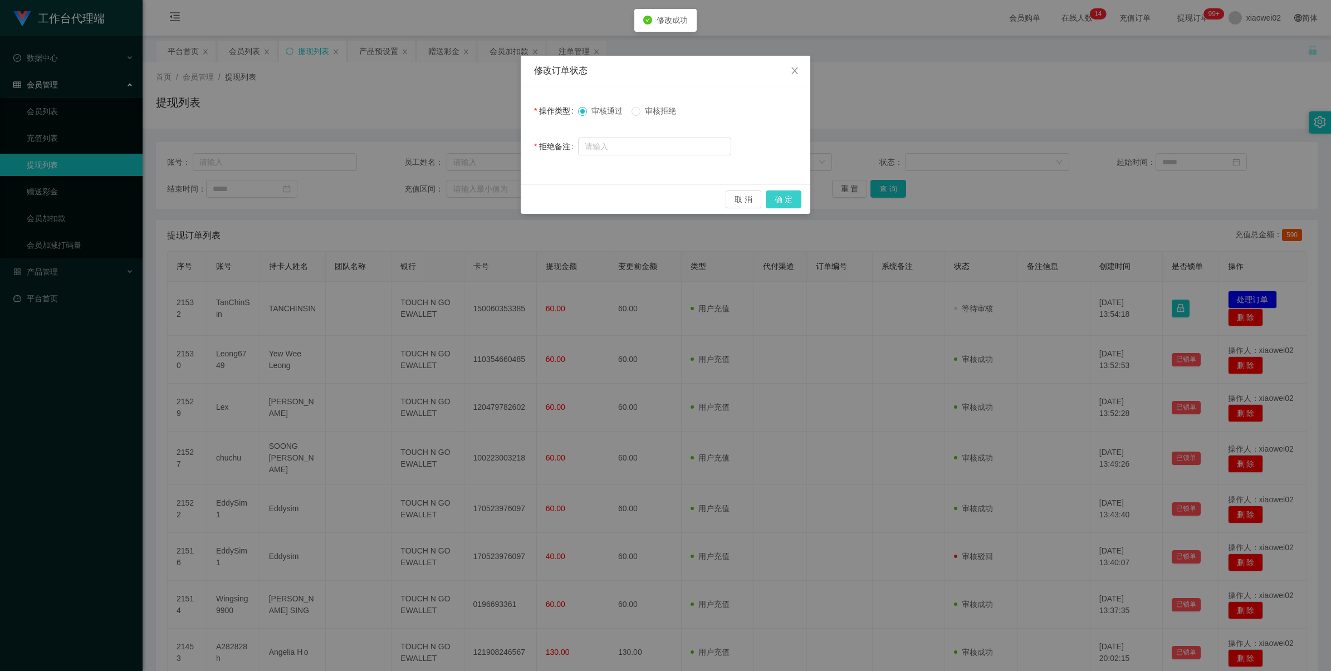
click at [792, 195] on button "确 定" at bounding box center [784, 200] width 36 height 18
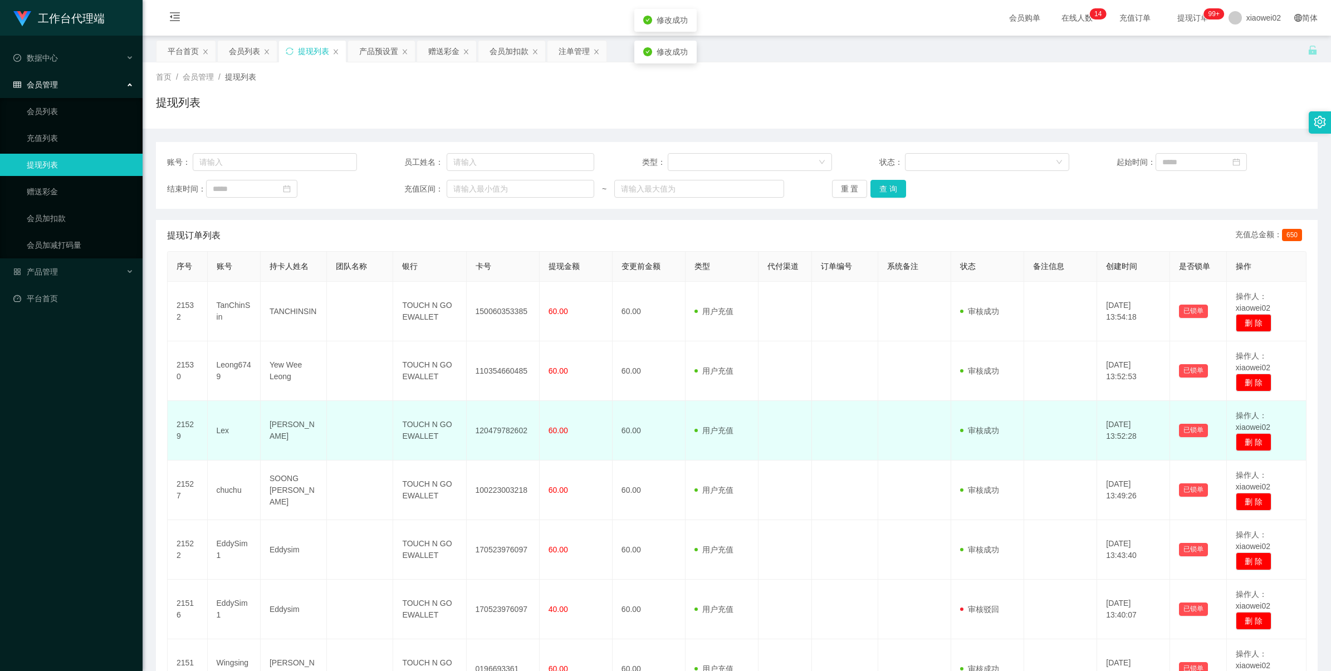
click at [490, 424] on td "120479782602" at bounding box center [503, 431] width 73 height 60
click at [494, 424] on td "120479782602" at bounding box center [503, 431] width 73 height 60
copy td "120479782602"
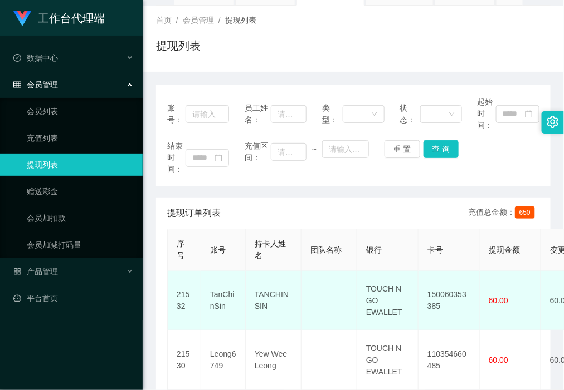
scroll to position [139, 0]
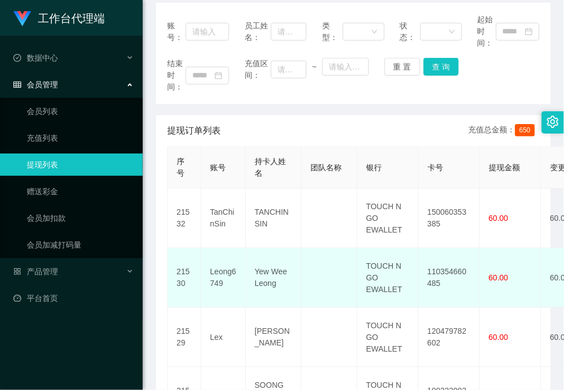
click at [450, 265] on td "110354660485" at bounding box center [448, 278] width 61 height 60
copy td "110354660485"
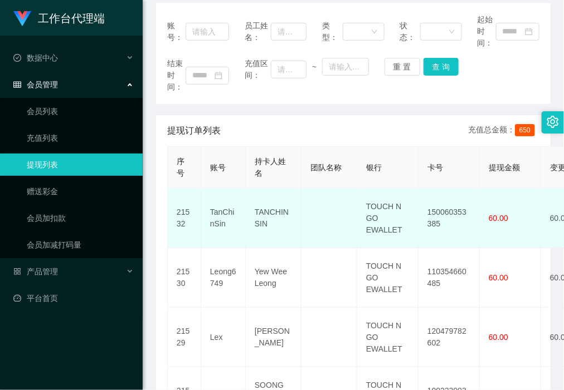
click at [441, 221] on td "150060353385" at bounding box center [448, 219] width 61 height 60
click at [446, 213] on td "150060353385" at bounding box center [448, 219] width 61 height 60
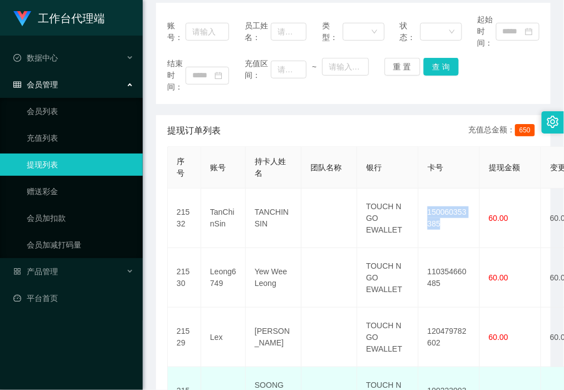
copy td "150060353385"
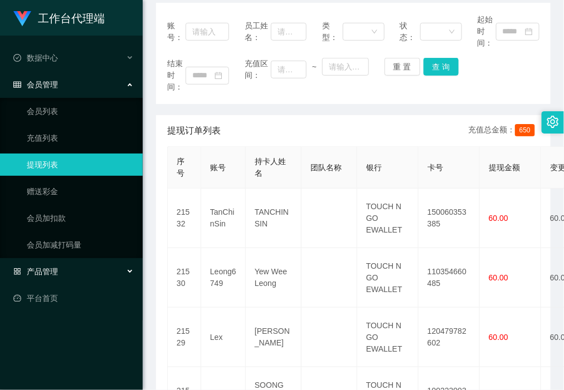
click at [103, 269] on div "产品管理" at bounding box center [71, 272] width 143 height 22
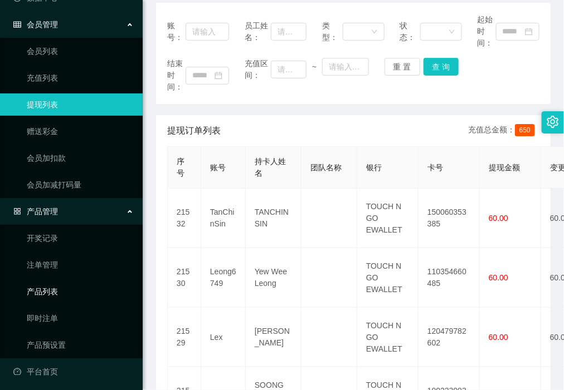
scroll to position [64, 0]
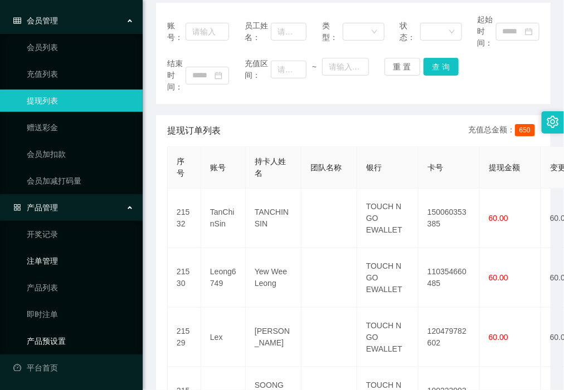
drag, startPoint x: 88, startPoint y: 334, endPoint x: 99, endPoint y: 255, distance: 80.4
click at [88, 334] on link "产品预设置" at bounding box center [80, 341] width 107 height 22
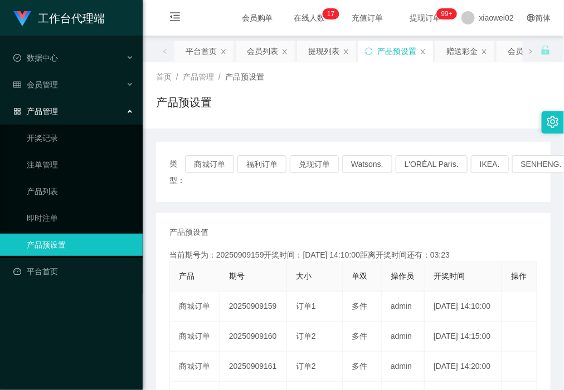
click at [450, 95] on div "产品预设置" at bounding box center [353, 107] width 394 height 26
click at [76, 80] on div "会员管理" at bounding box center [71, 85] width 143 height 22
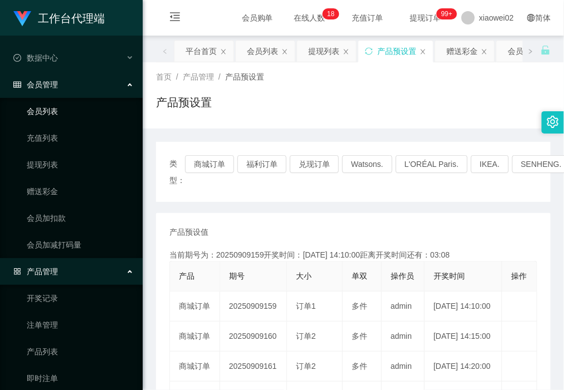
drag, startPoint x: 71, startPoint y: 162, endPoint x: 70, endPoint y: 111, distance: 50.1
click at [71, 162] on link "提现列表" at bounding box center [80, 165] width 107 height 22
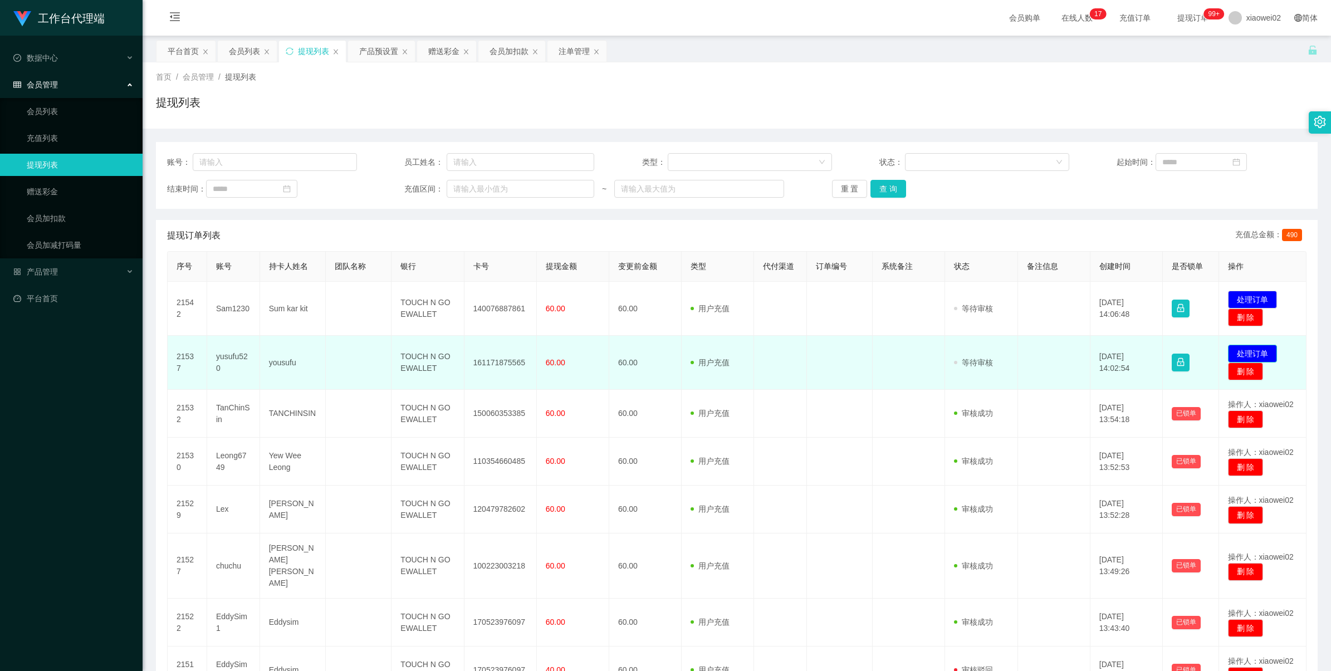
click at [1262, 358] on button "处理订单" at bounding box center [1252, 354] width 49 height 18
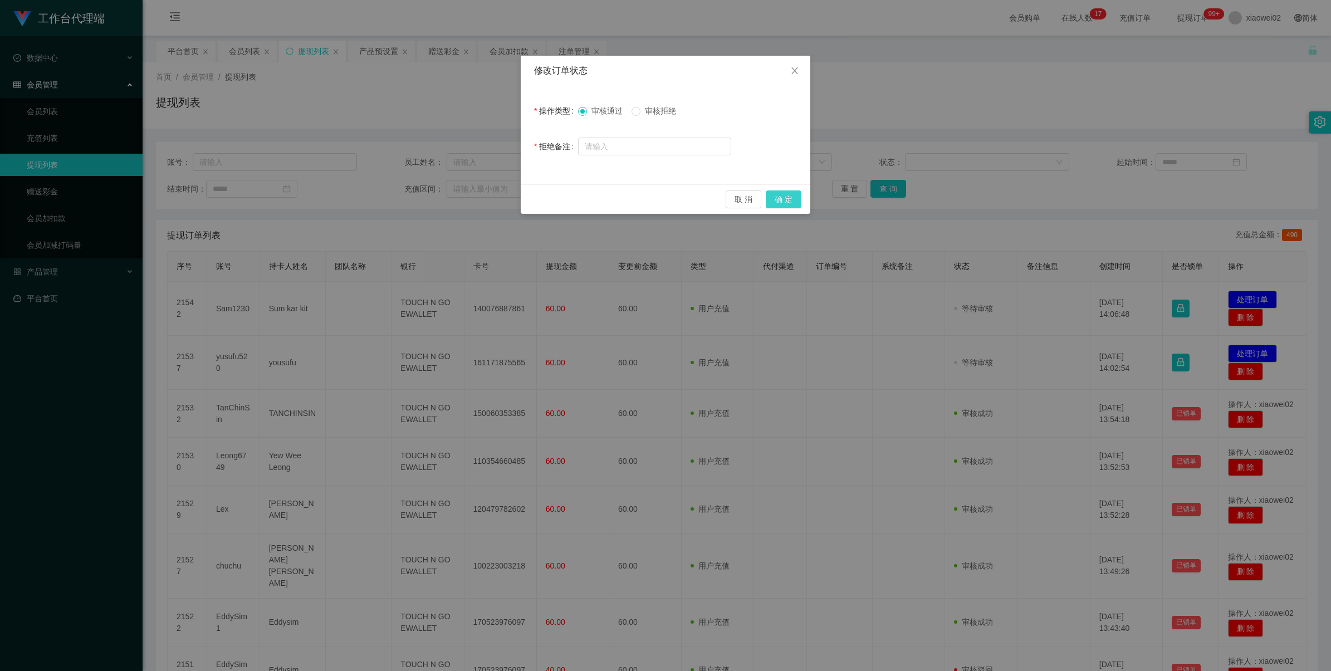
click at [793, 199] on button "确 定" at bounding box center [784, 200] width 36 height 18
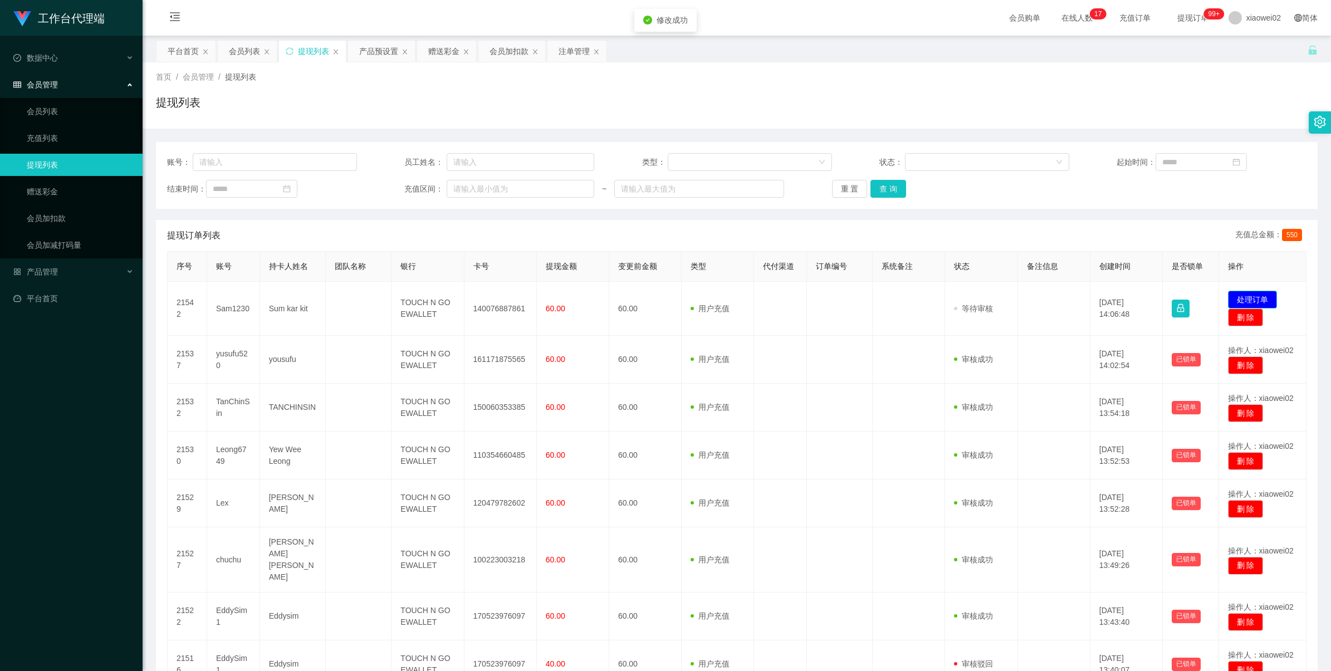
click at [1252, 299] on button "处理订单" at bounding box center [1252, 300] width 49 height 18
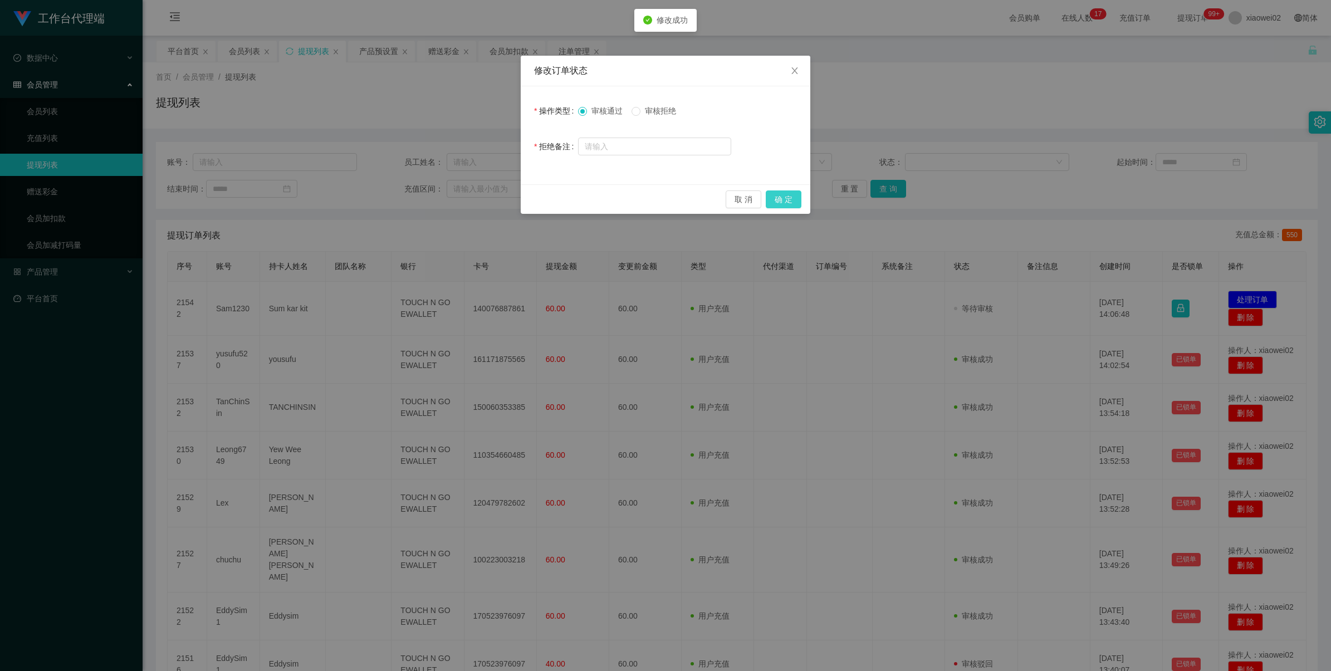
click at [781, 204] on button "确 定" at bounding box center [784, 200] width 36 height 18
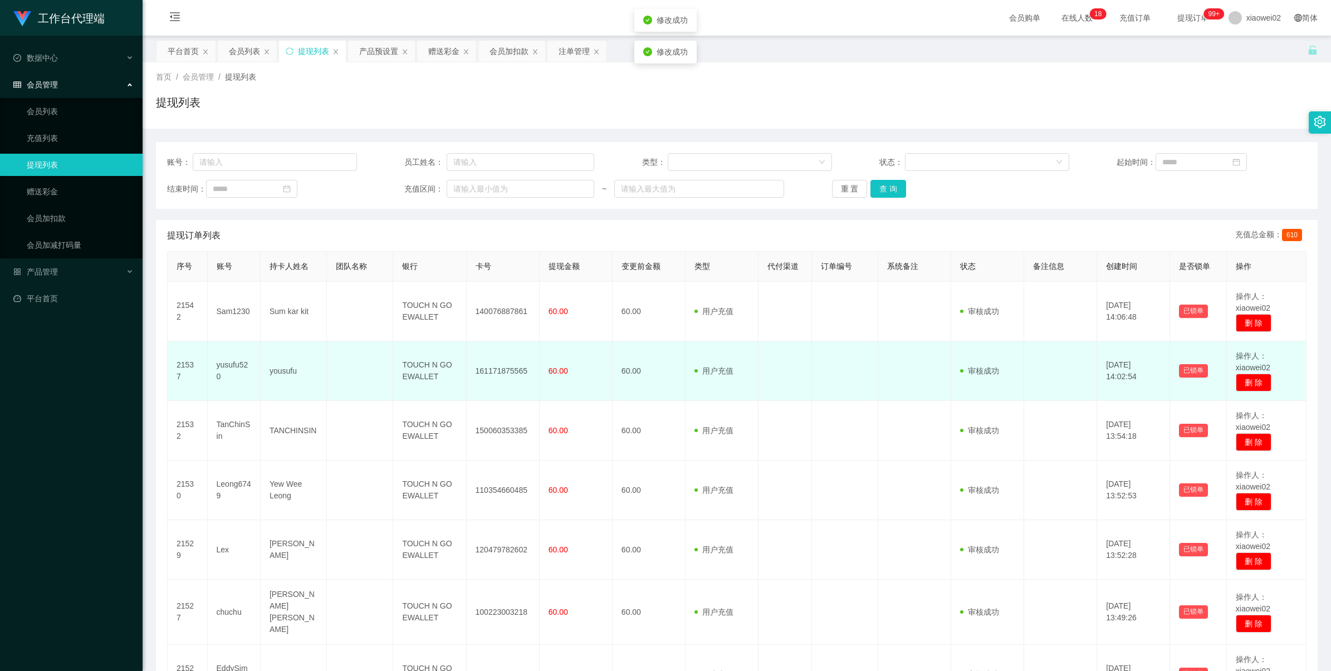
click at [480, 367] on td "161171875565" at bounding box center [503, 371] width 73 height 60
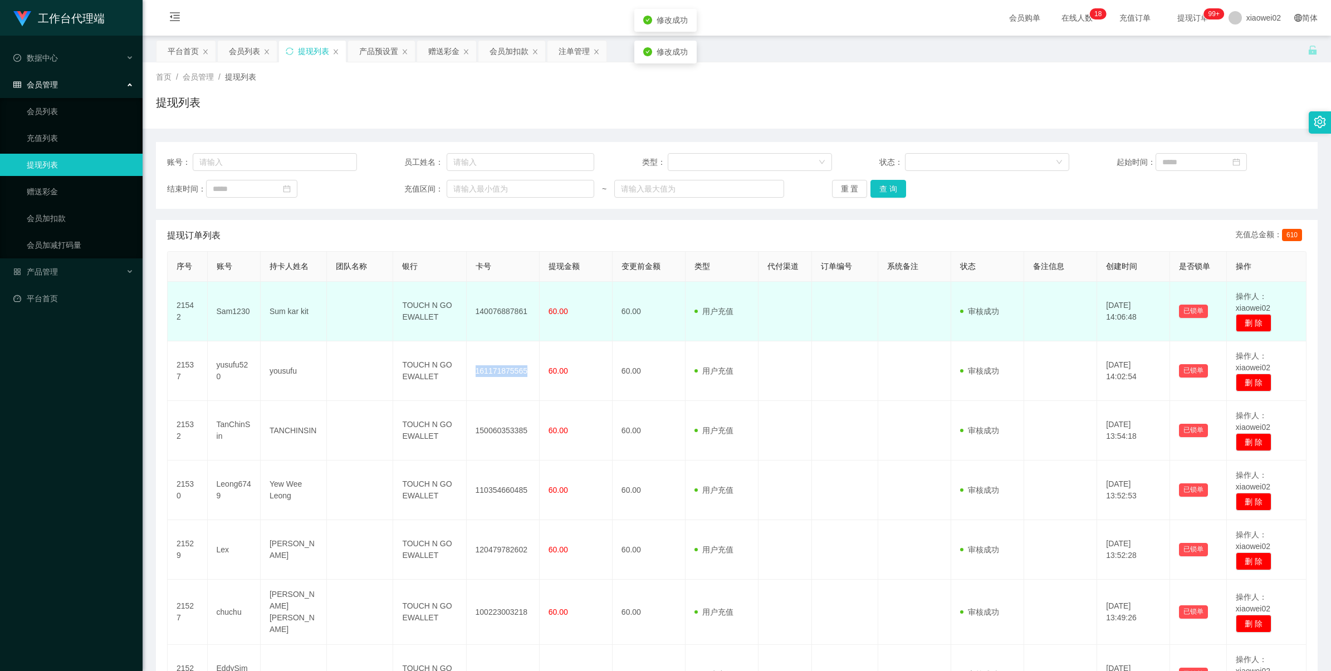
drag, startPoint x: 480, startPoint y: 367, endPoint x: 597, endPoint y: 305, distance: 132.5
click at [482, 367] on td "161171875565" at bounding box center [503, 371] width 73 height 60
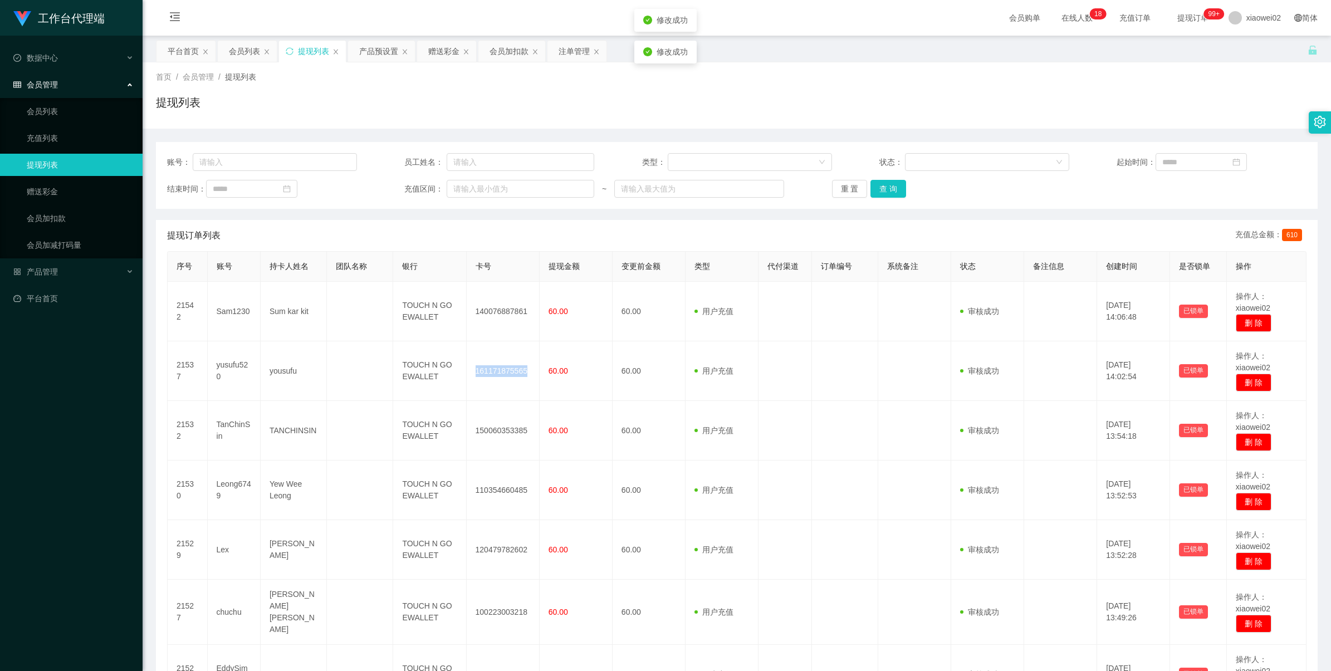
copy td "161171875565"
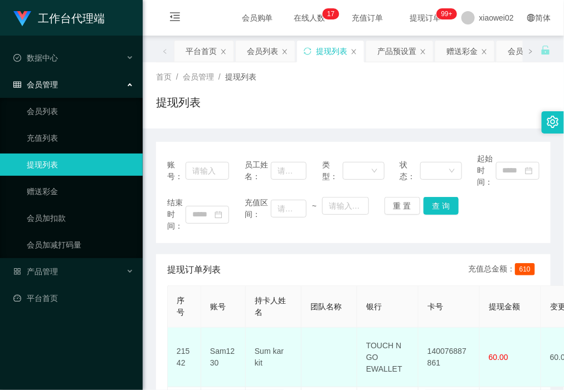
click at [439, 349] on td "140076887861" at bounding box center [448, 358] width 61 height 60
copy td "140076887861"
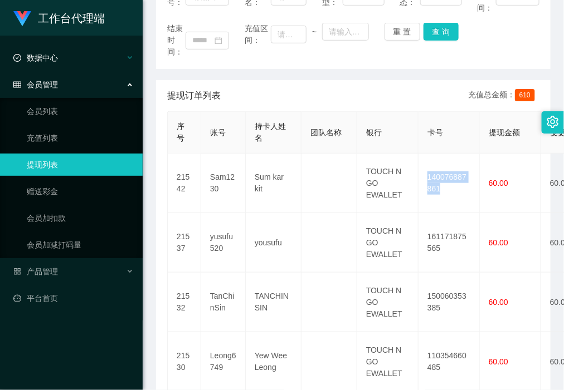
scroll to position [209, 0]
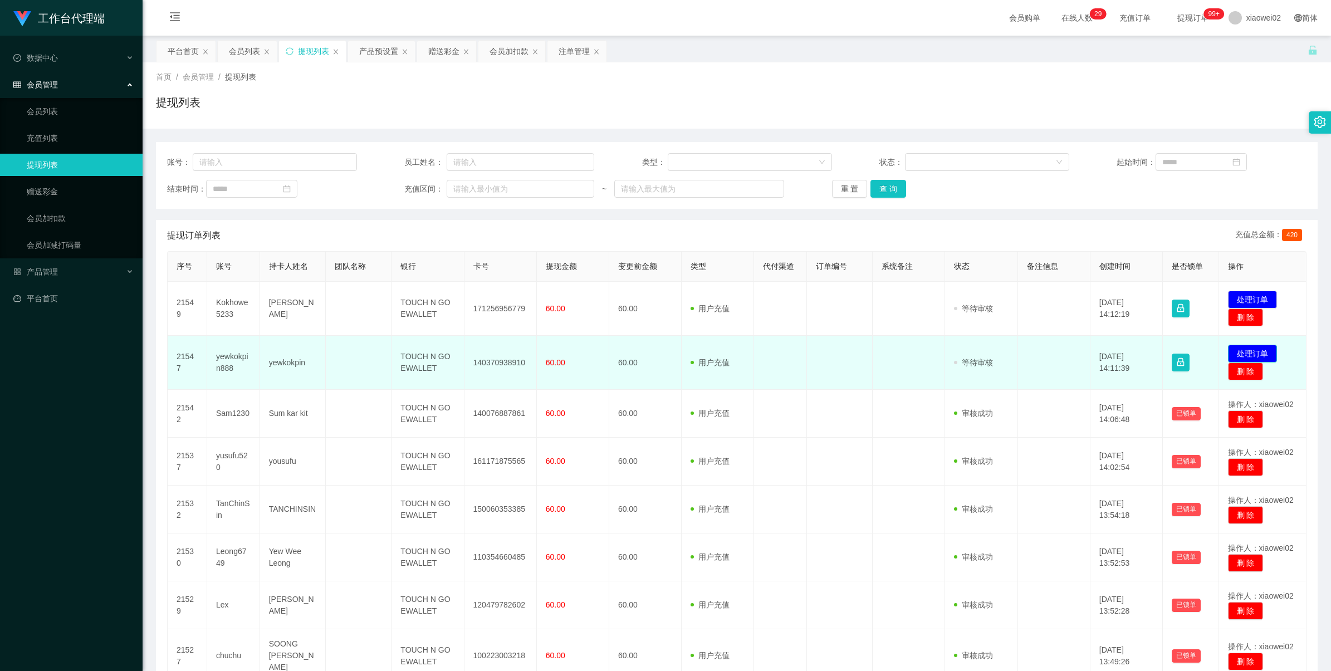
click at [1251, 354] on button "处理订单" at bounding box center [1252, 354] width 49 height 18
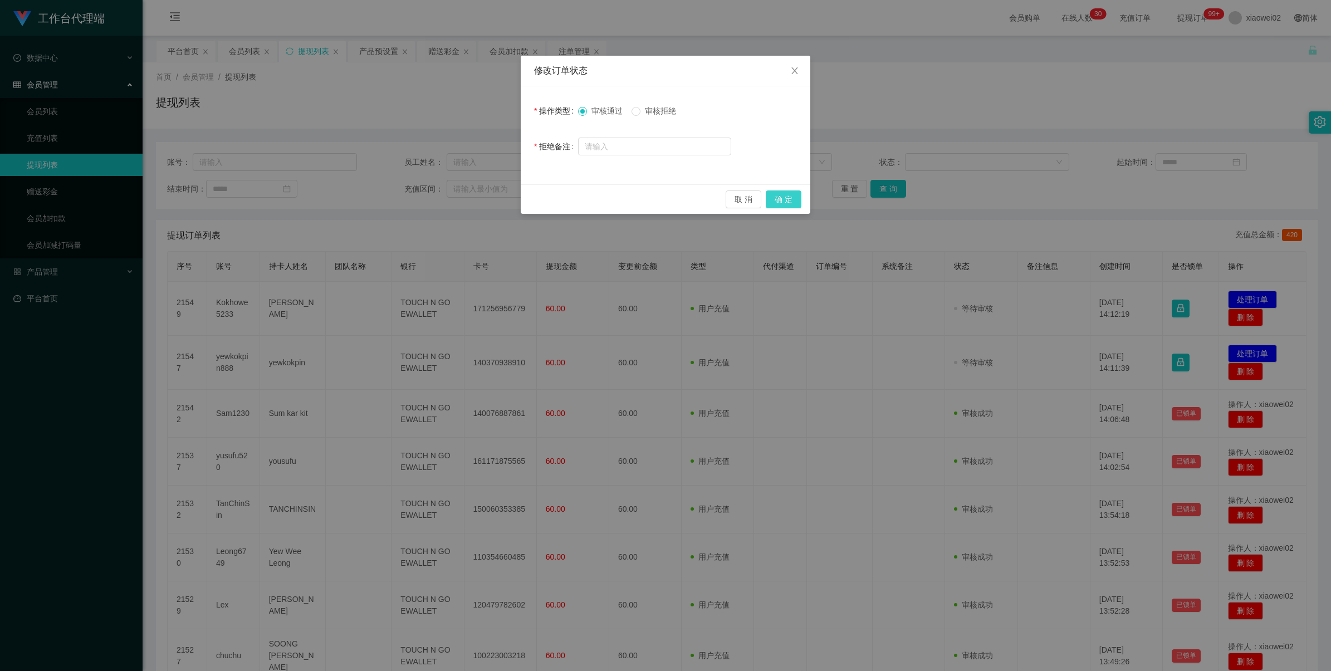
click at [781, 198] on button "确 定" at bounding box center [784, 200] width 36 height 18
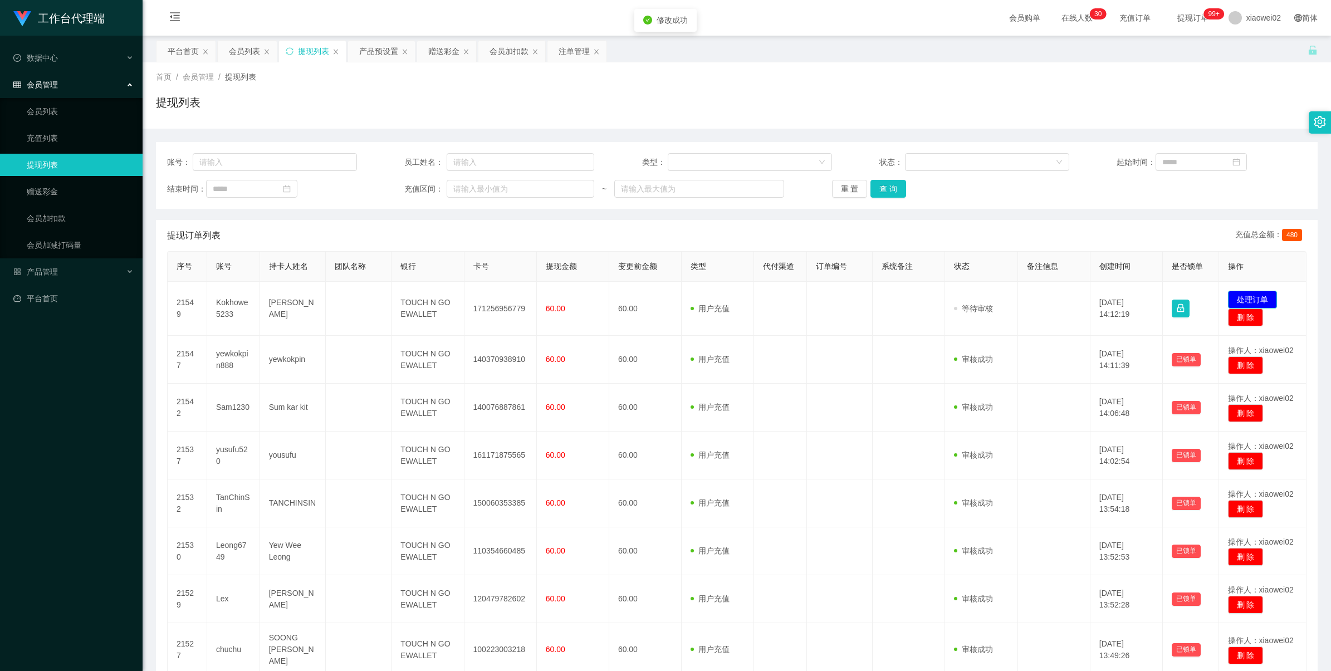
drag, startPoint x: 1259, startPoint y: 302, endPoint x: 1171, endPoint y: 268, distance: 94.3
click at [1259, 302] on button "处理订单" at bounding box center [1252, 300] width 49 height 18
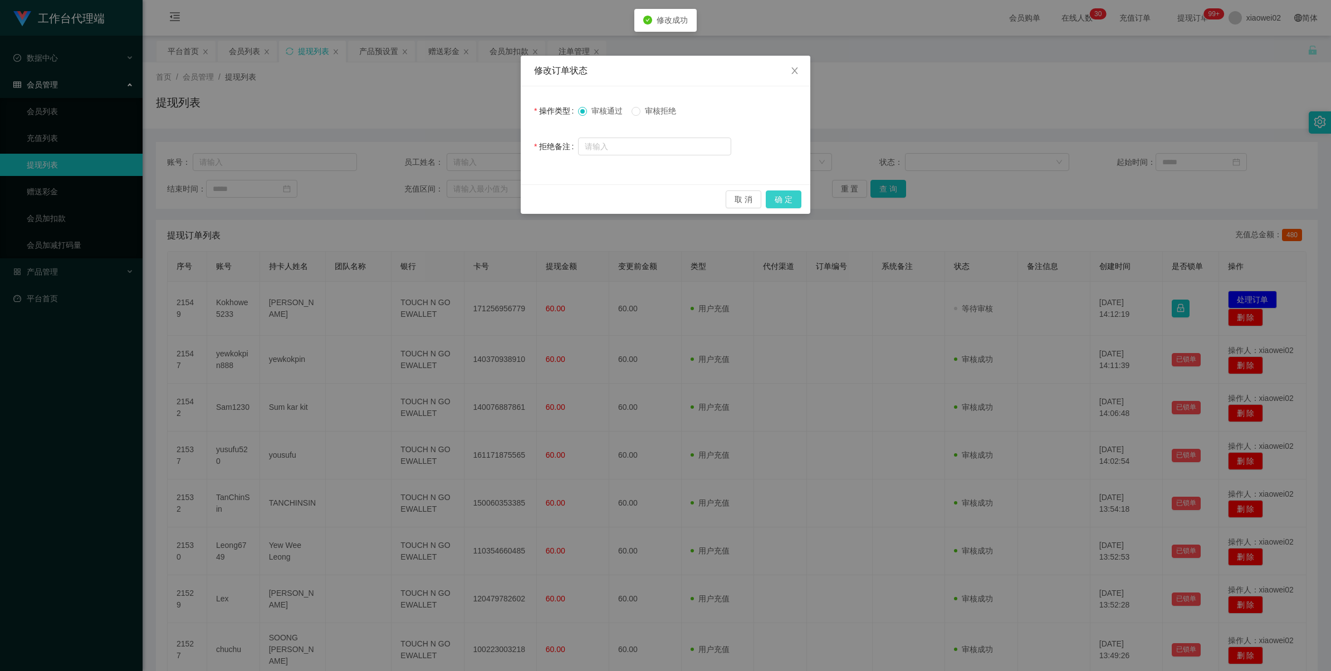
drag, startPoint x: 800, startPoint y: 196, endPoint x: 813, endPoint y: 193, distance: 13.2
click at [800, 197] on button "确 定" at bounding box center [784, 200] width 36 height 18
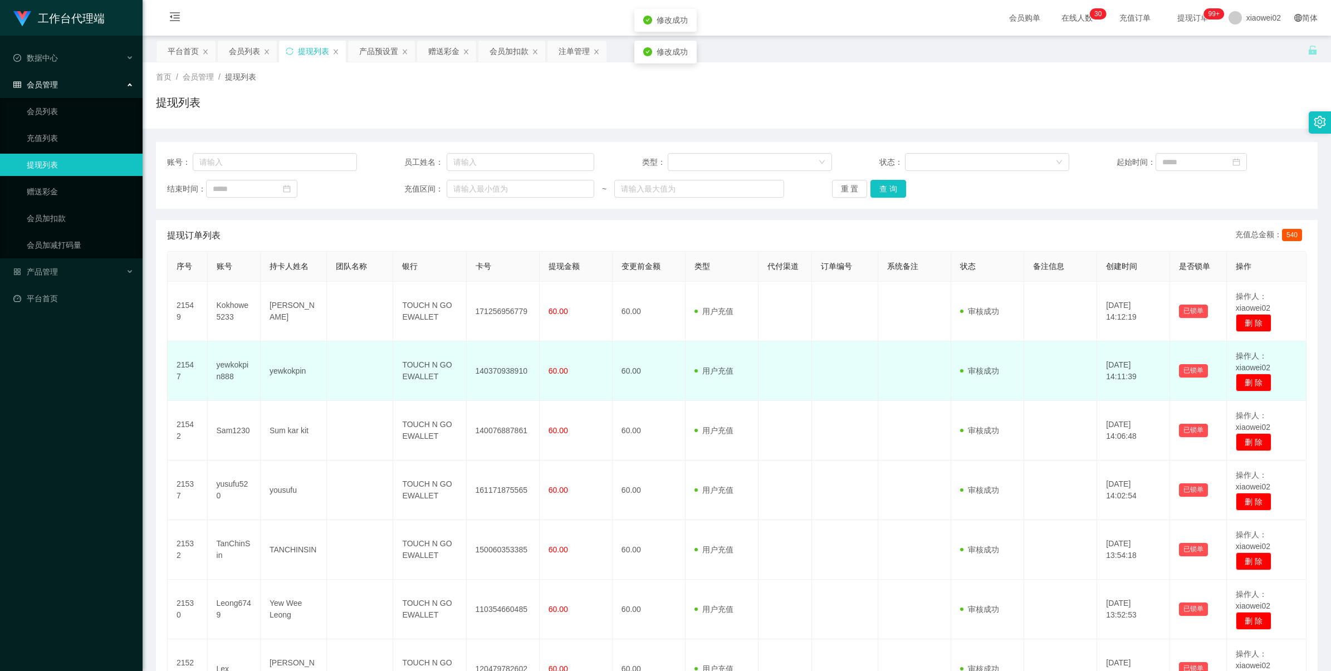
click at [504, 370] on td "140370938910" at bounding box center [503, 371] width 73 height 60
click at [506, 370] on td "140370938910" at bounding box center [503, 371] width 73 height 60
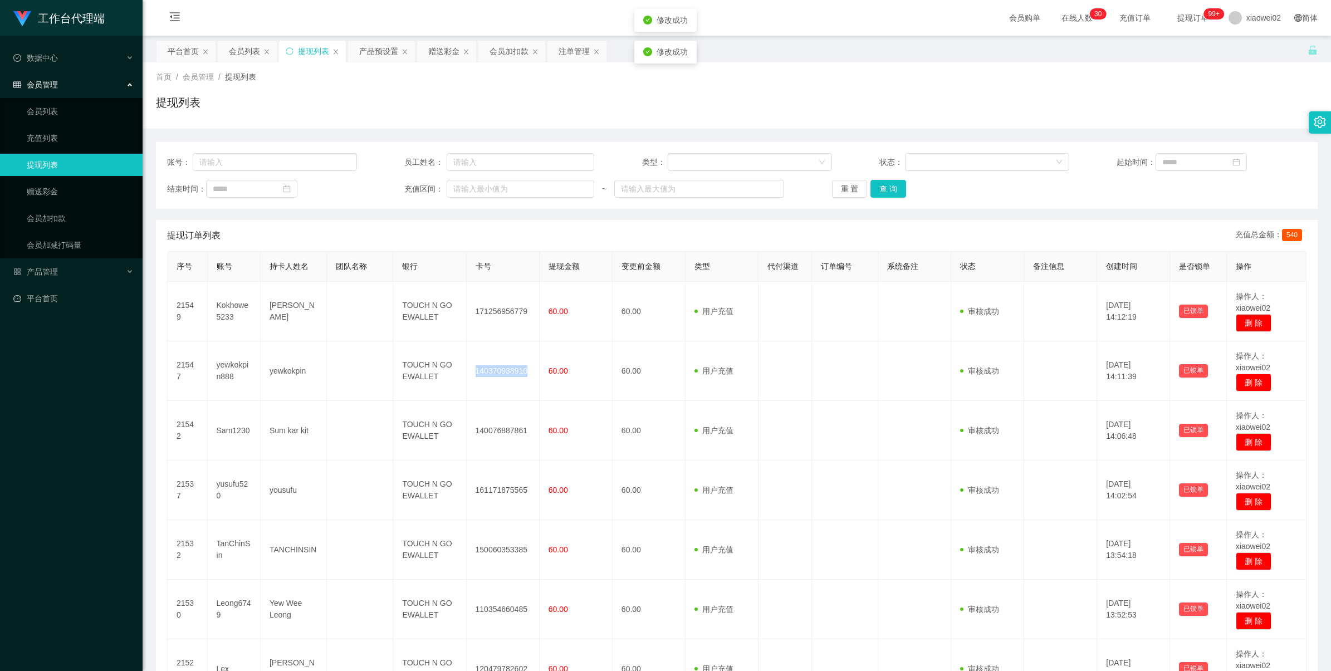
copy td "140370938910"
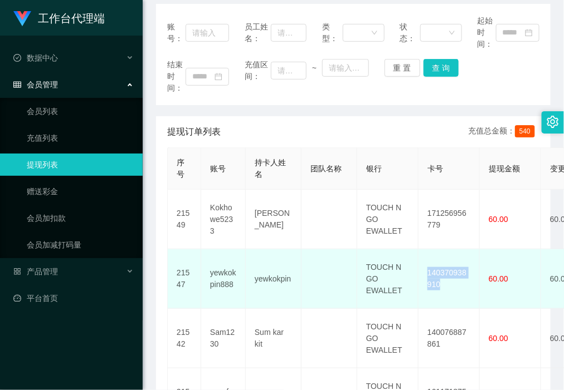
scroll to position [139, 0]
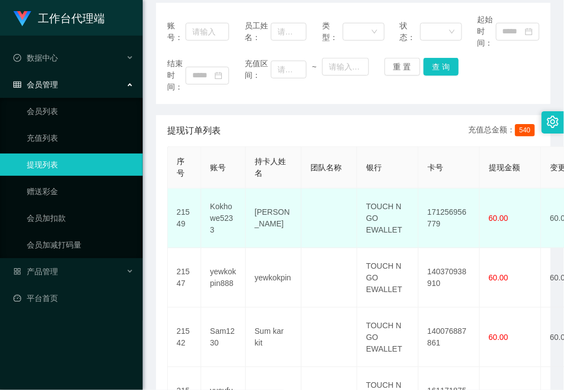
click at [444, 207] on td "171256956779" at bounding box center [448, 219] width 61 height 60
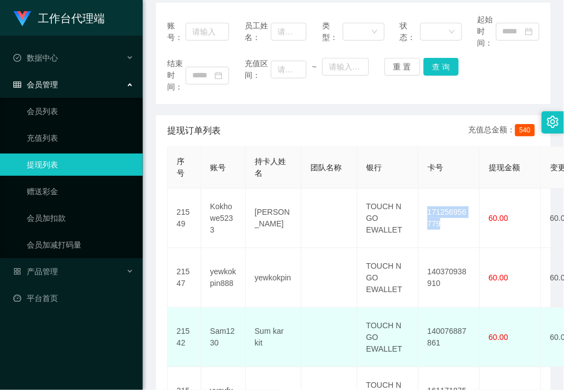
copy td "171256956779"
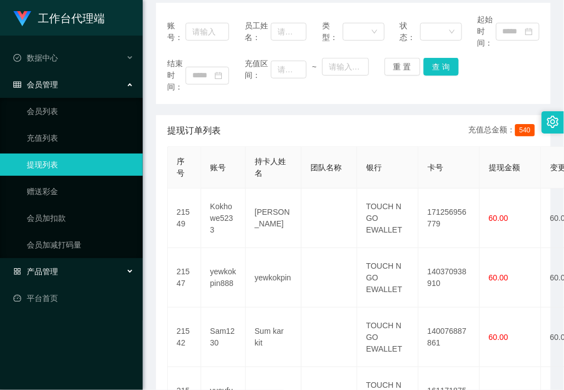
click at [76, 271] on div "产品管理" at bounding box center [71, 272] width 143 height 22
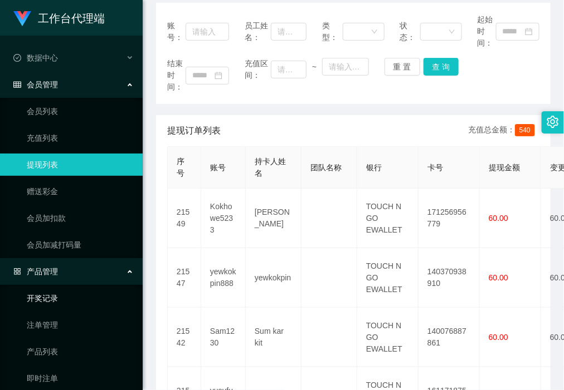
scroll to position [64, 0]
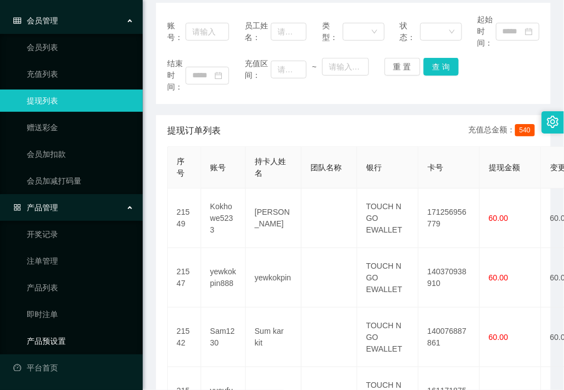
click at [82, 333] on link "产品预设置" at bounding box center [80, 341] width 107 height 22
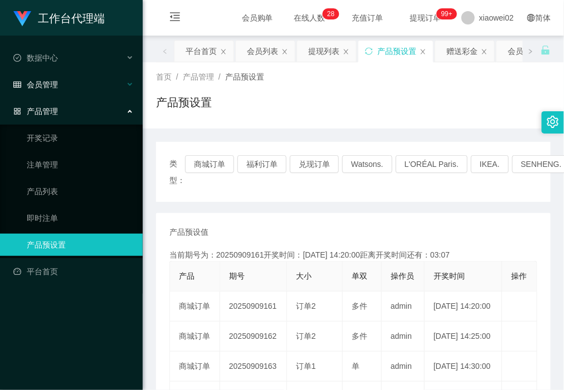
click at [79, 81] on div "会员管理" at bounding box center [71, 85] width 143 height 22
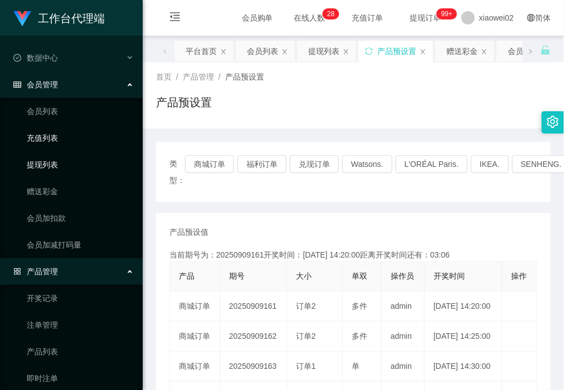
drag, startPoint x: 64, startPoint y: 172, endPoint x: 62, endPoint y: 131, distance: 40.7
click at [64, 172] on link "提现列表" at bounding box center [80, 165] width 107 height 22
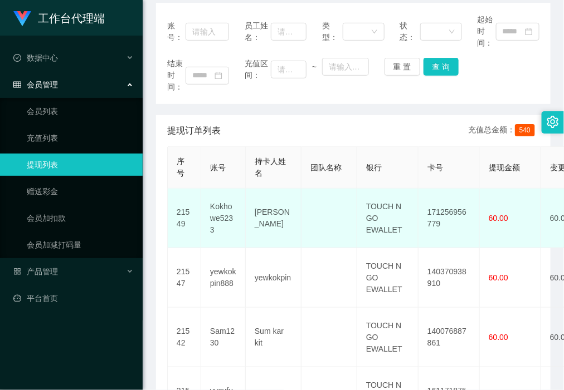
scroll to position [209, 0]
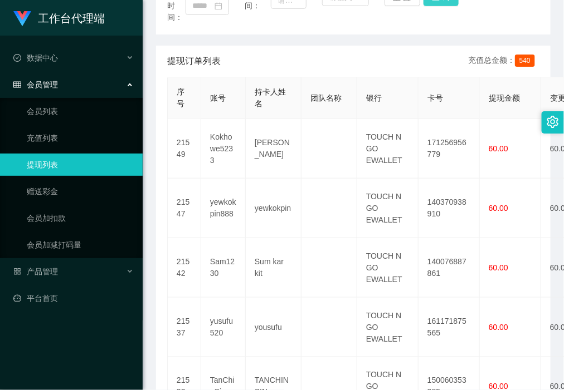
drag, startPoint x: 393, startPoint y: 43, endPoint x: 446, endPoint y: 2, distance: 67.9
click at [397, 42] on div "账号： 员工姓名： 类型： 状态： 起始时间： 结束时间： 充值区间： ~ 重 置 查 询 提现订单列表 充值总金额： 540 序号 账号 持卡人姓名 团队名…" at bounding box center [353, 342] width 394 height 818
click at [76, 106] on link "会员列表" at bounding box center [80, 111] width 107 height 22
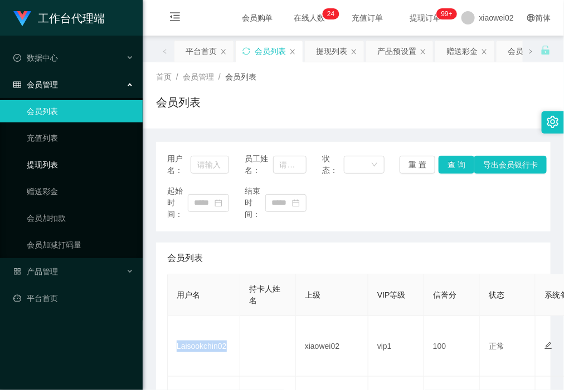
drag, startPoint x: 74, startPoint y: 154, endPoint x: 62, endPoint y: 95, distance: 60.3
click at [74, 154] on link "提现列表" at bounding box center [80, 165] width 107 height 22
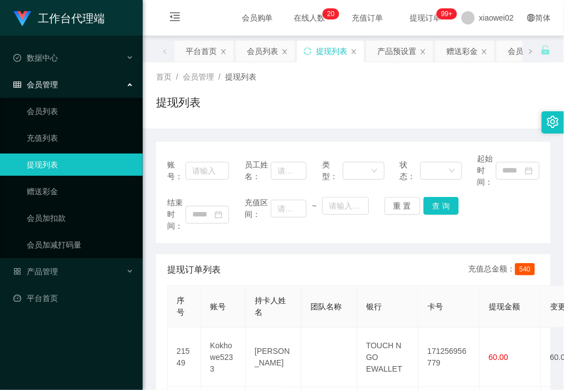
click at [79, 162] on link "提现列表" at bounding box center [80, 165] width 107 height 22
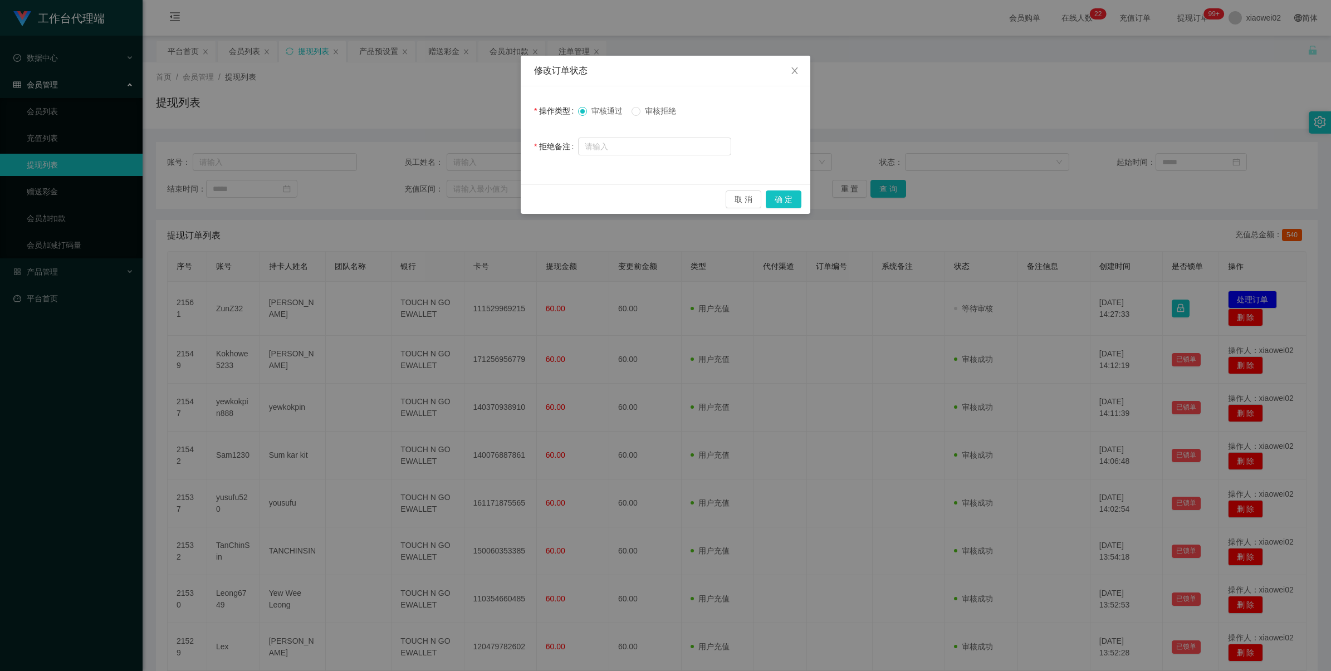
click at [802, 196] on div "取 消 确 定" at bounding box center [666, 199] width 290 height 30
click at [770, 196] on button "确 定" at bounding box center [784, 200] width 36 height 18
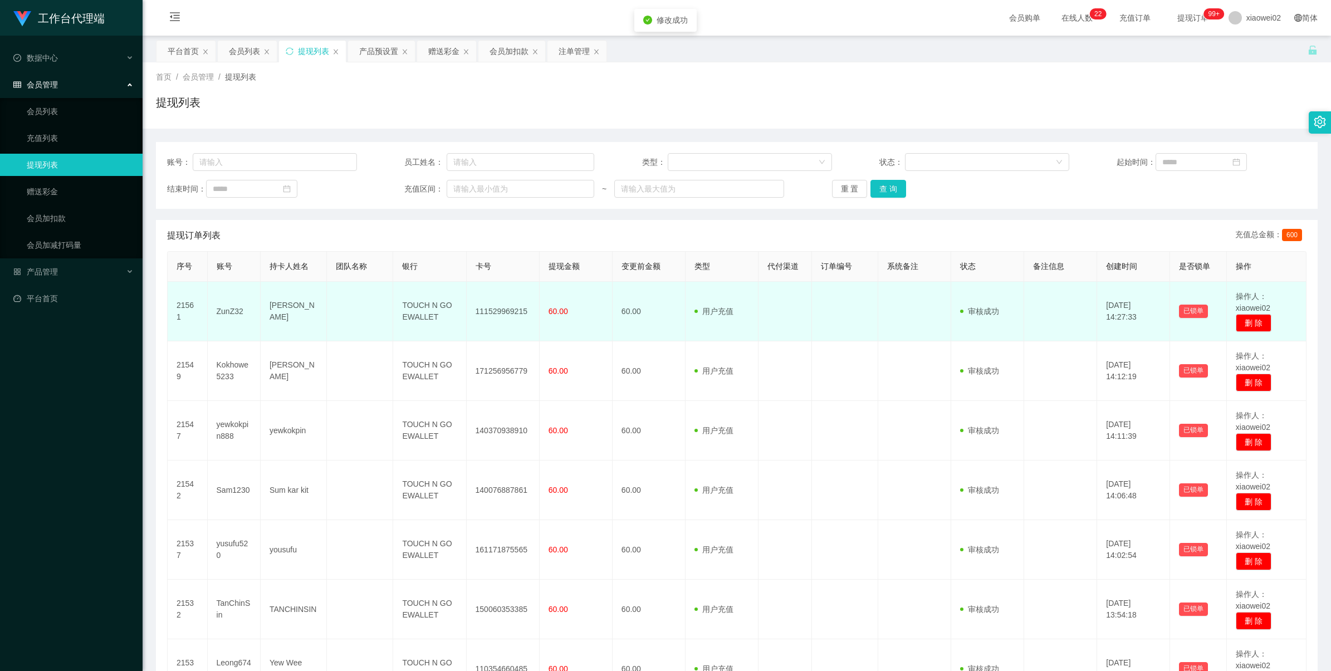
click at [494, 310] on td "111529969215" at bounding box center [503, 312] width 73 height 60
click at [496, 310] on td "111529969215" at bounding box center [503, 312] width 73 height 60
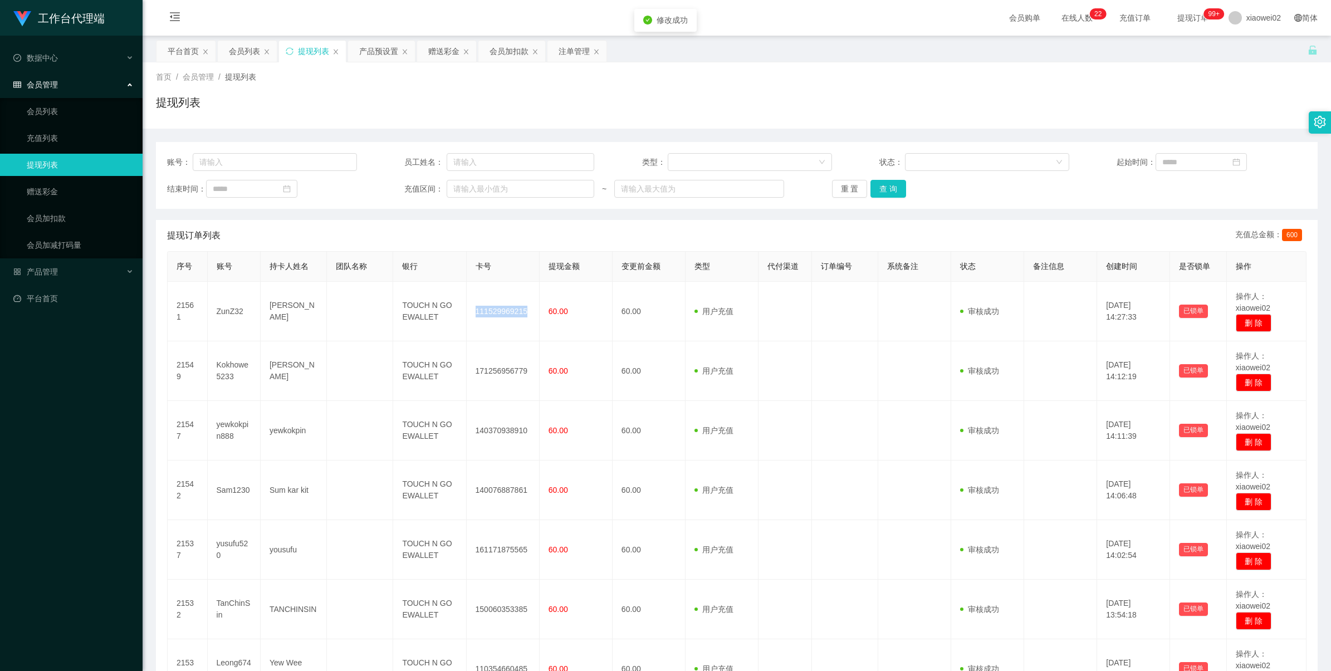
copy td "111529969215"
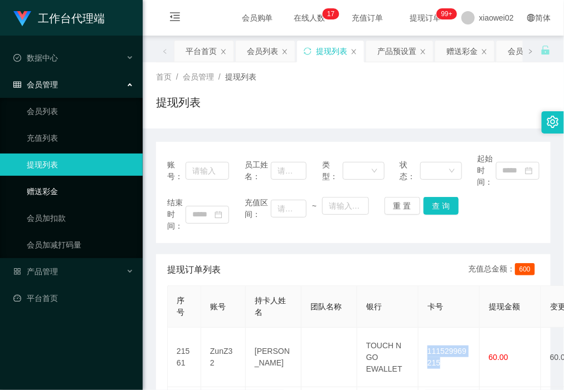
click at [89, 196] on link "赠送彩金" at bounding box center [80, 191] width 107 height 22
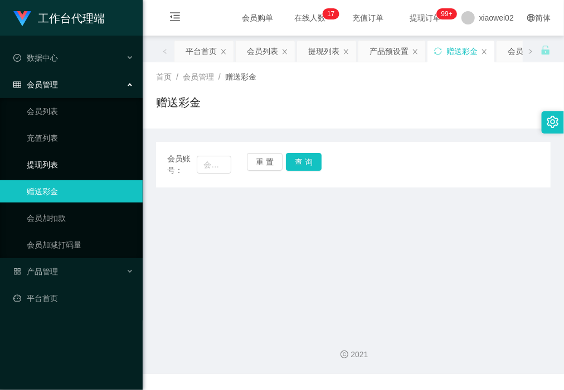
click at [74, 160] on link "提现列表" at bounding box center [80, 165] width 107 height 22
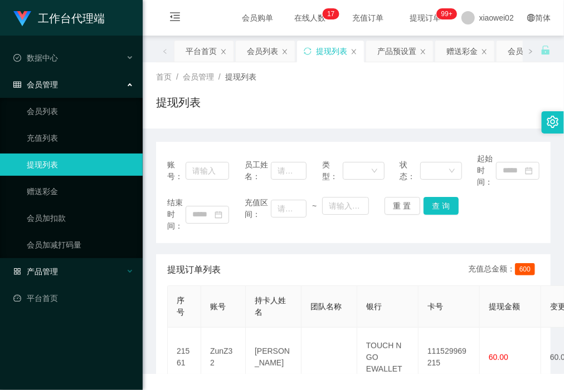
click at [82, 271] on div "产品管理" at bounding box center [71, 272] width 143 height 22
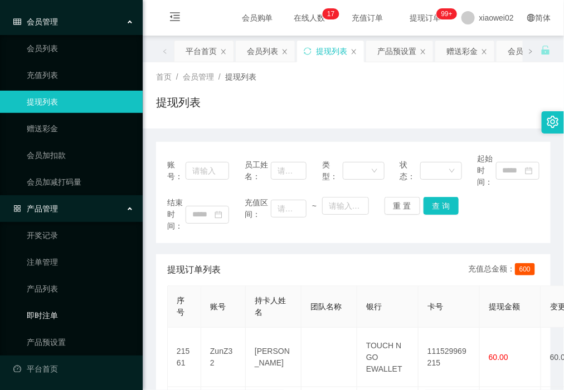
scroll to position [64, 0]
click at [65, 331] on link "产品预设置" at bounding box center [80, 341] width 107 height 22
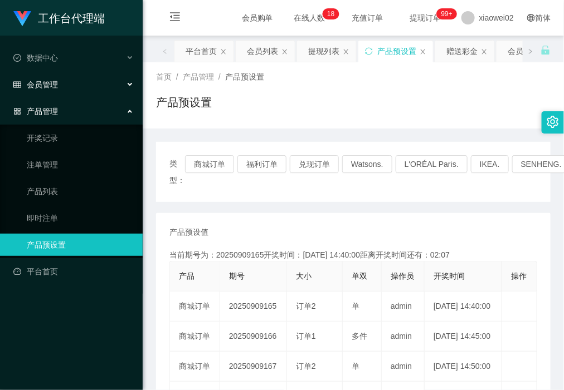
click at [88, 79] on div "会员管理" at bounding box center [71, 85] width 143 height 22
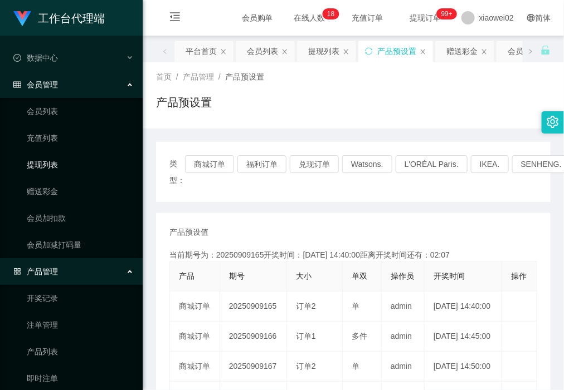
click at [90, 162] on link "提现列表" at bounding box center [80, 165] width 107 height 22
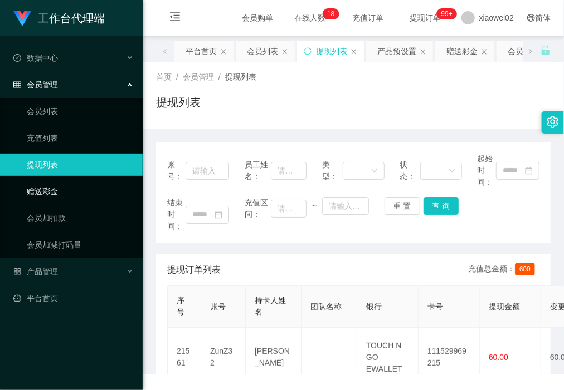
click at [84, 194] on link "赠送彩金" at bounding box center [80, 191] width 107 height 22
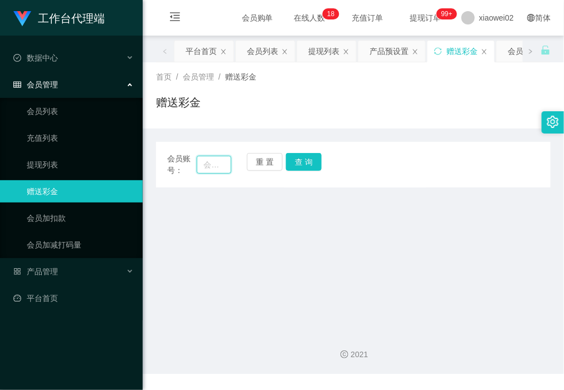
drag, startPoint x: 202, startPoint y: 168, endPoint x: 235, endPoint y: 166, distance: 32.4
click at [205, 168] on input "text" at bounding box center [214, 165] width 34 height 18
paste input "Laisookchin02"
type input "Laisookchin02"
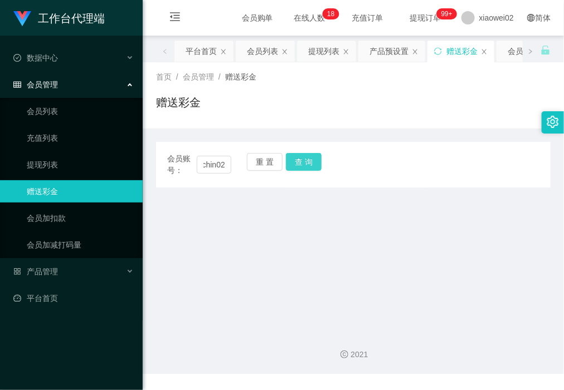
click at [307, 170] on button "查 询" at bounding box center [304, 162] width 36 height 18
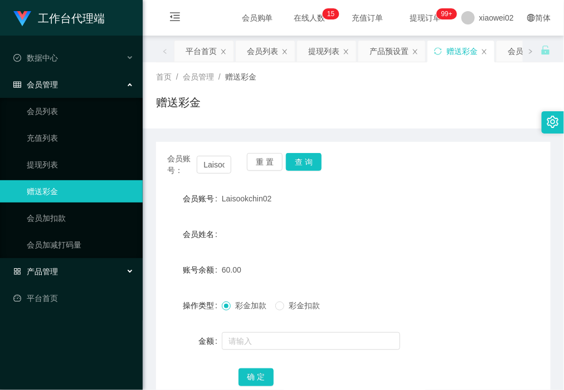
click at [65, 266] on div "产品管理" at bounding box center [71, 272] width 143 height 22
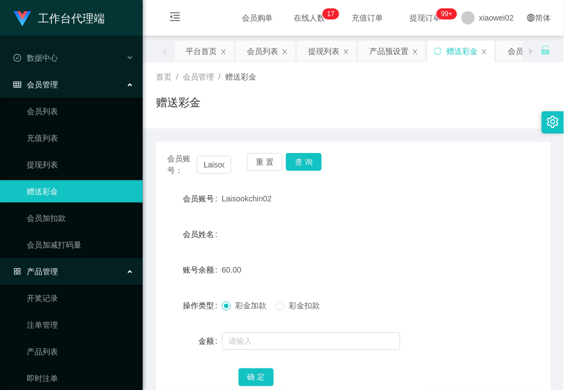
scroll to position [64, 0]
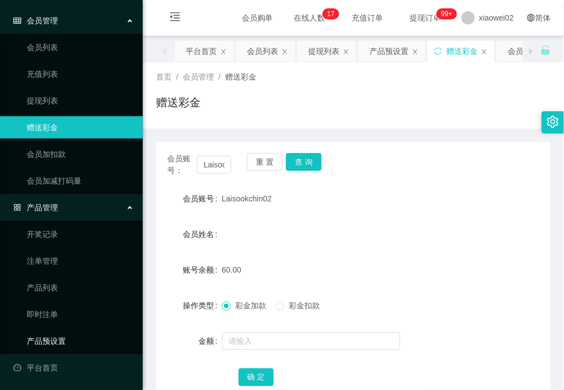
drag, startPoint x: 51, startPoint y: 372, endPoint x: 62, endPoint y: 300, distance: 72.8
click at [52, 372] on link "平台首页" at bounding box center [73, 368] width 120 height 22
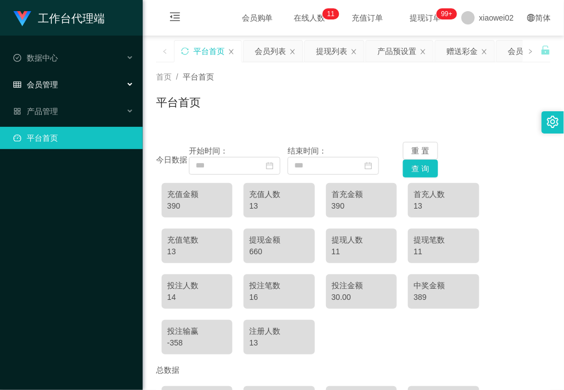
click at [35, 76] on div "会员管理" at bounding box center [71, 85] width 143 height 22
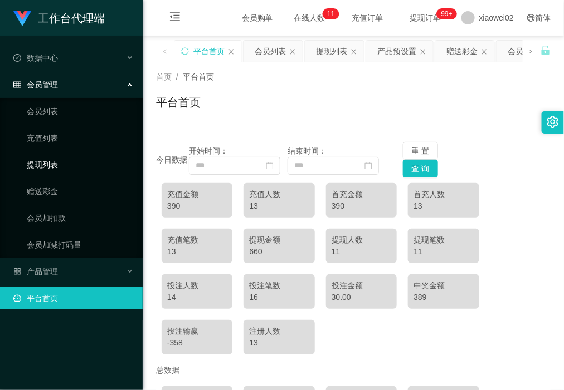
click at [85, 165] on link "提现列表" at bounding box center [80, 165] width 107 height 22
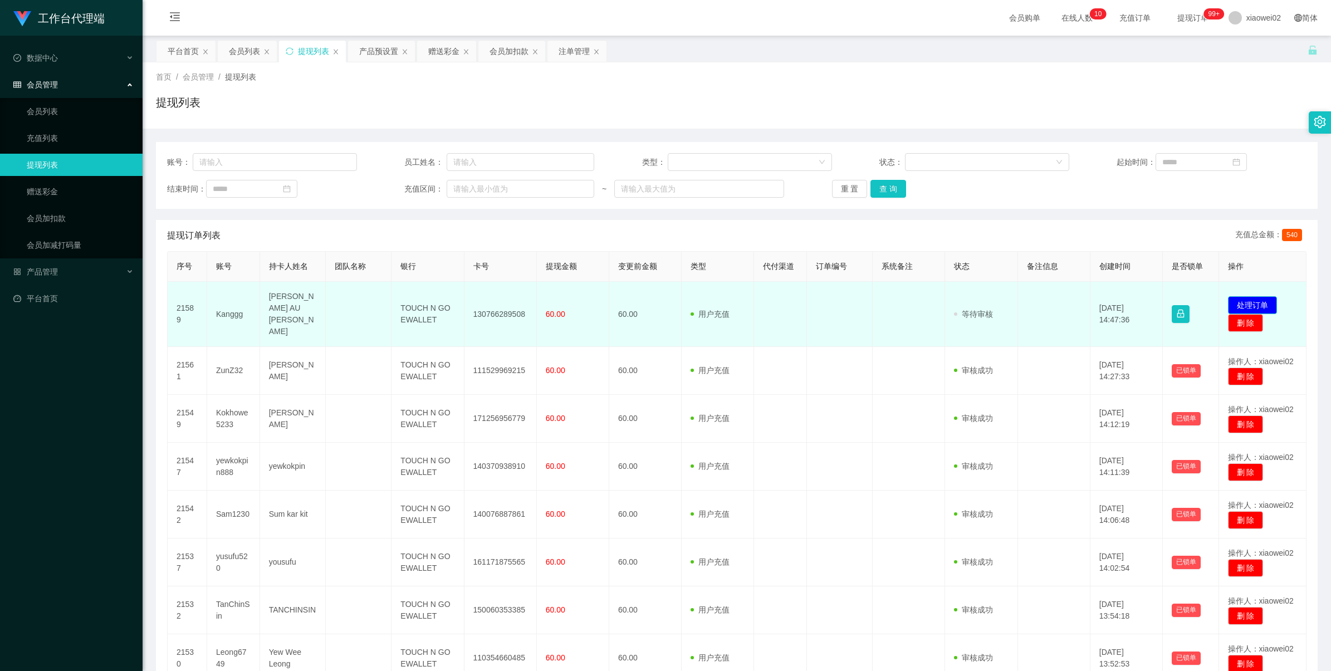
click at [1241, 296] on button "处理订单" at bounding box center [1252, 305] width 49 height 18
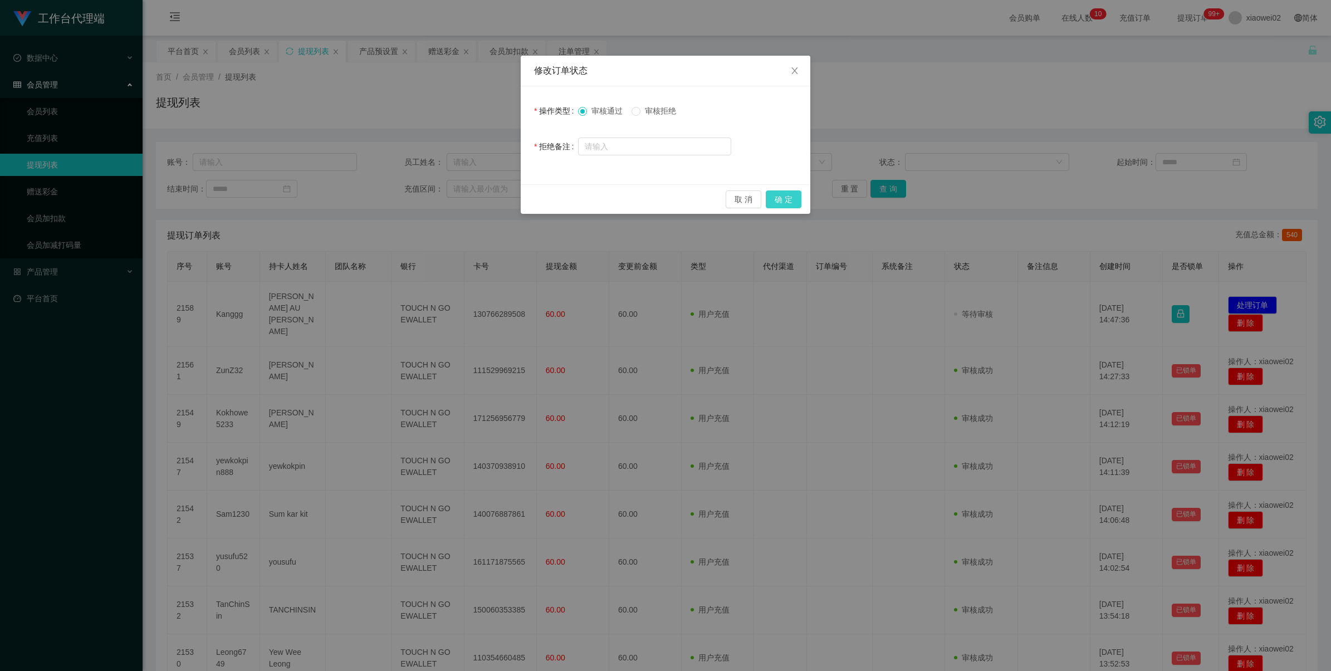
drag, startPoint x: 791, startPoint y: 199, endPoint x: 828, endPoint y: 185, distance: 39.8
click at [792, 199] on button "确 定" at bounding box center [784, 200] width 36 height 18
